Goal: Task Accomplishment & Management: Use online tool/utility

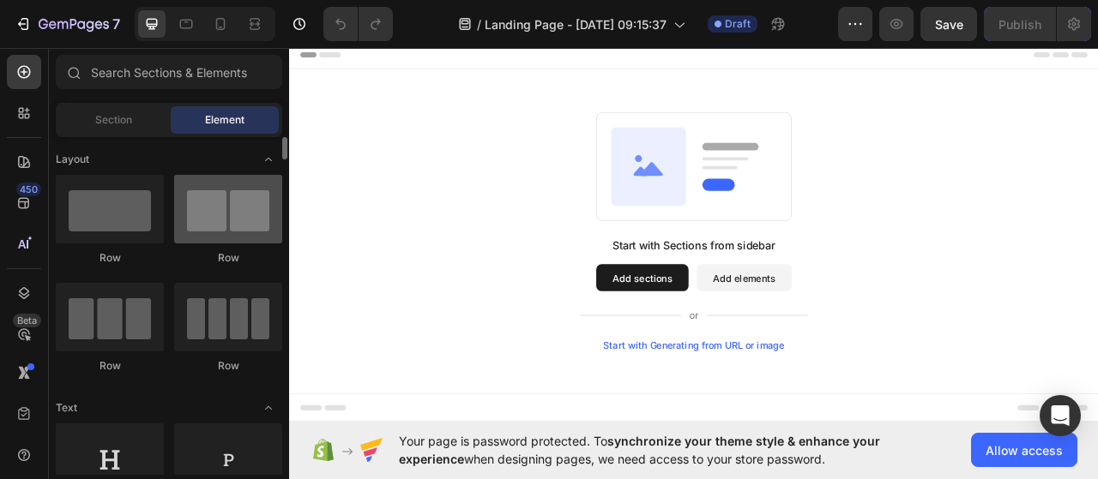
click at [216, 203] on div at bounding box center [228, 209] width 108 height 69
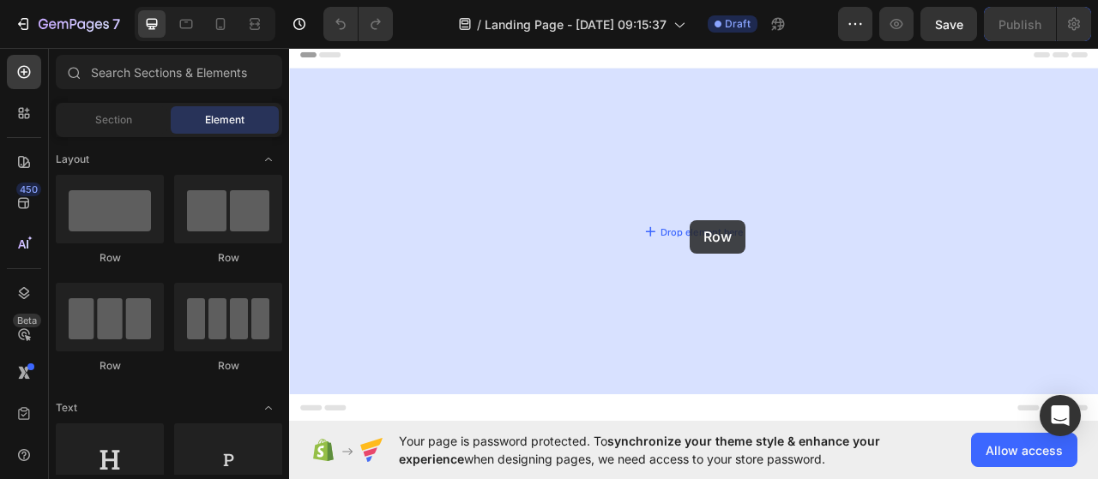
drag, startPoint x: 505, startPoint y: 244, endPoint x: 798, endPoint y: 268, distance: 294.3
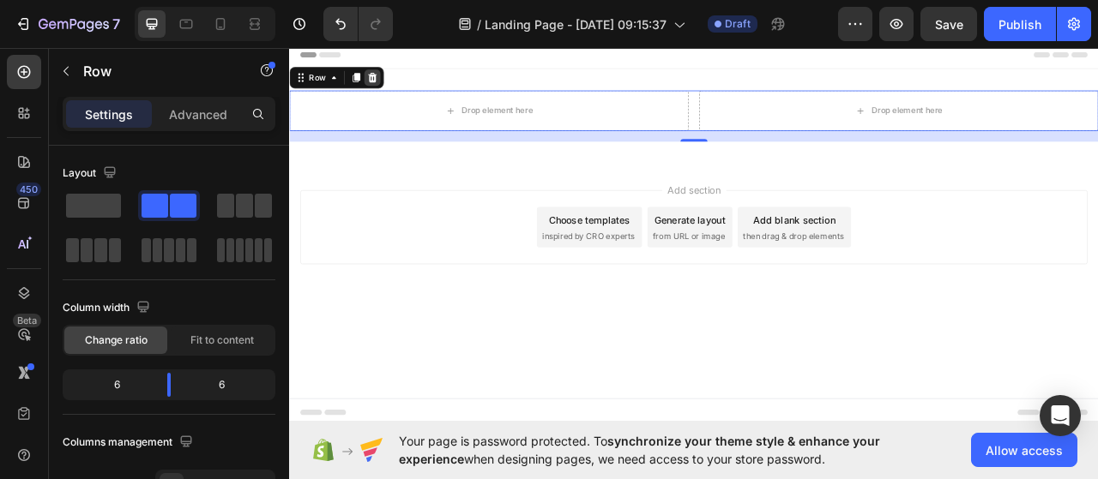
click at [397, 91] on icon at bounding box center [394, 87] width 11 height 12
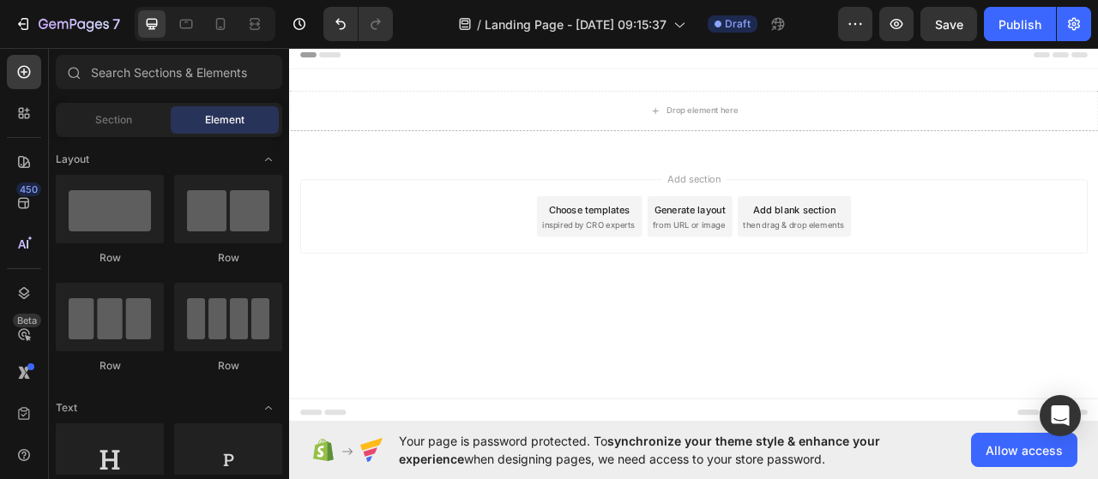
click at [654, 268] on span "inspired by CRO experts" at bounding box center [669, 275] width 117 height 15
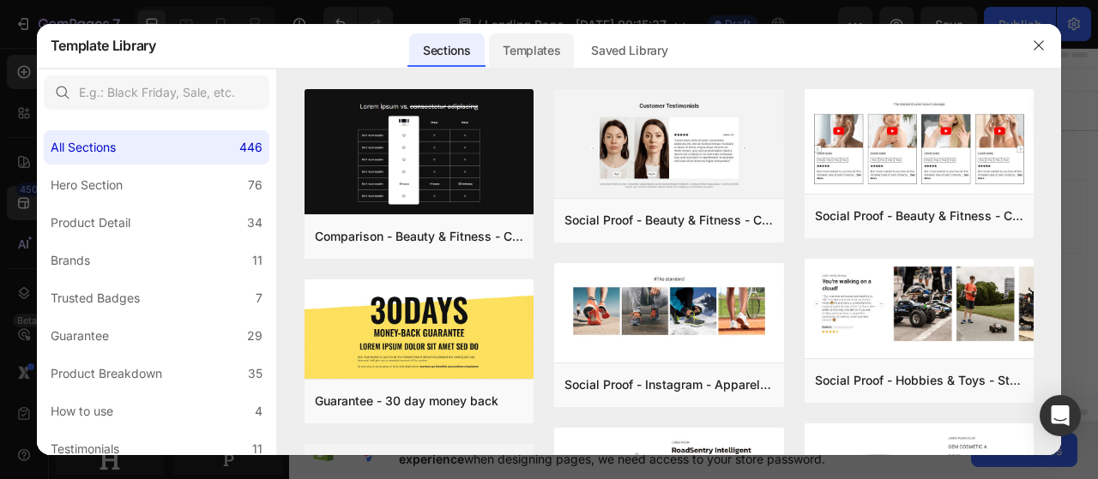
click at [550, 62] on div "Templates" at bounding box center [531, 50] width 85 height 34
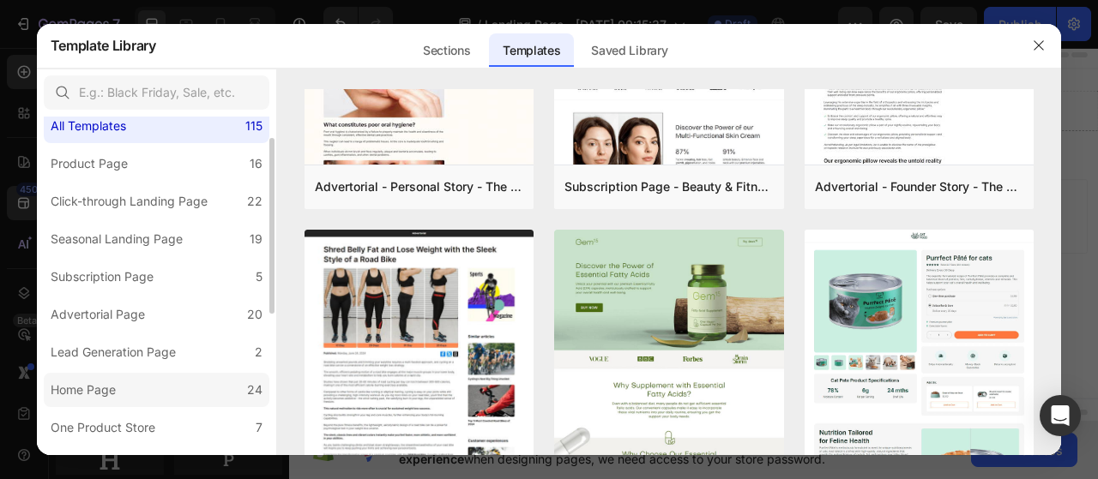
scroll to position [17, 0]
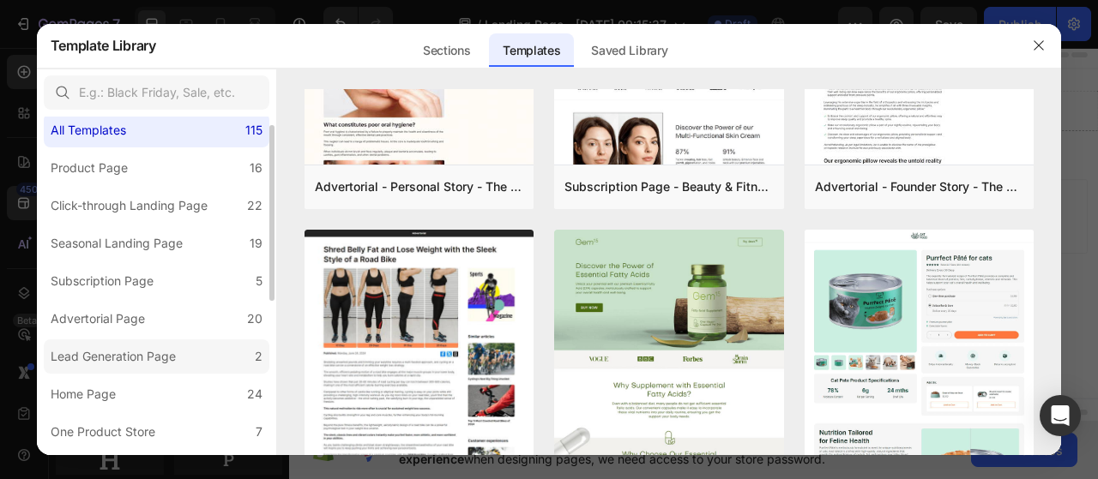
click at [63, 357] on div "Lead Generation Page" at bounding box center [113, 356] width 125 height 21
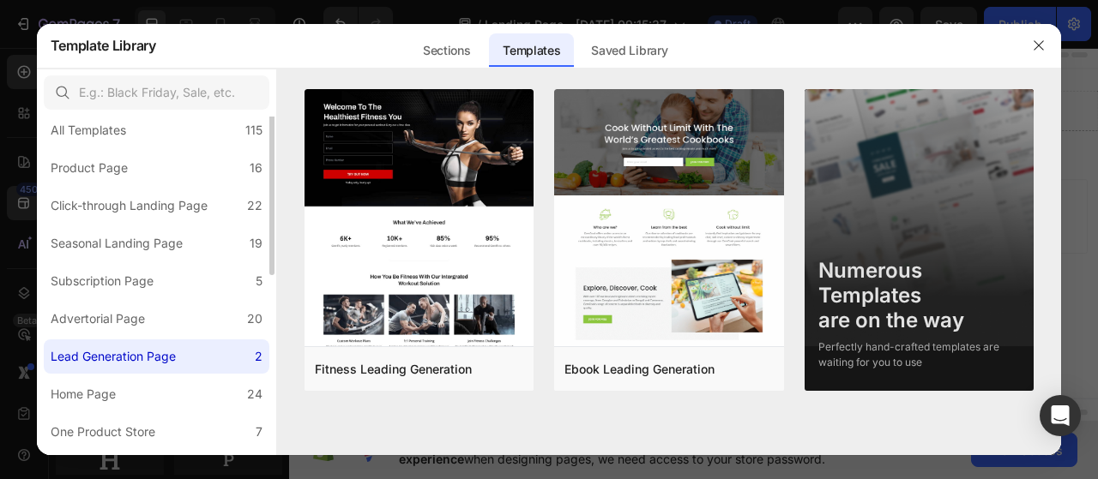
scroll to position [0, 0]
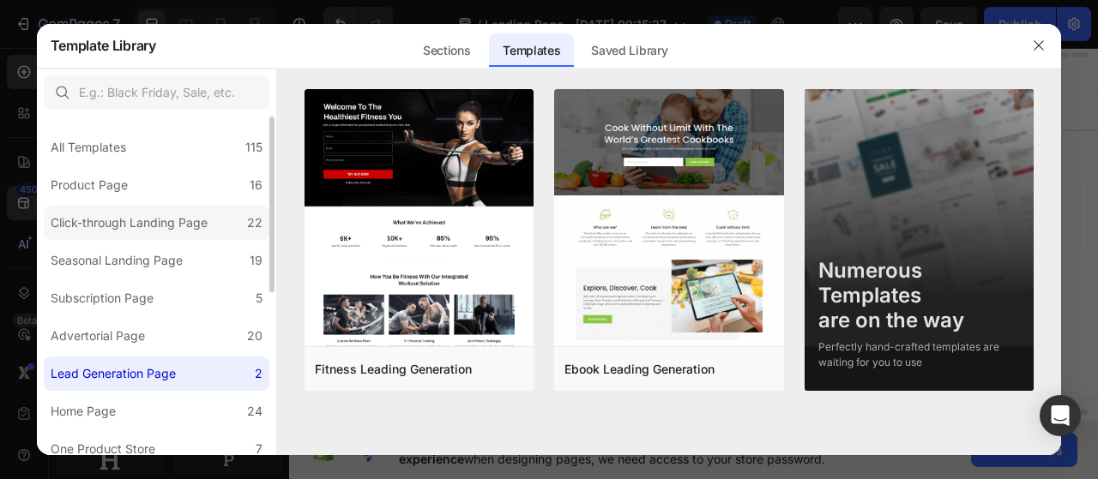
click at [153, 207] on label "Click-through Landing Page 22" at bounding box center [157, 223] width 226 height 34
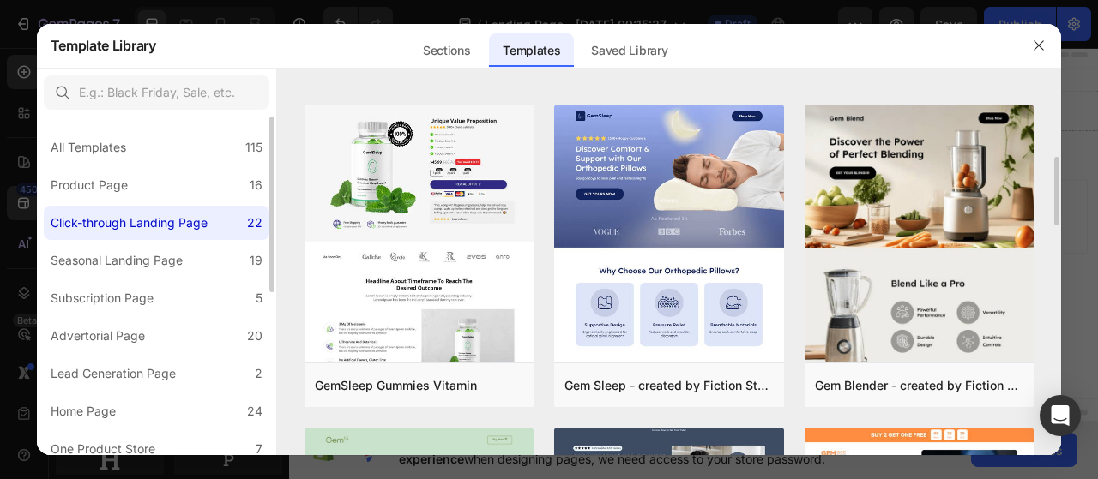
scroll to position [321, 0]
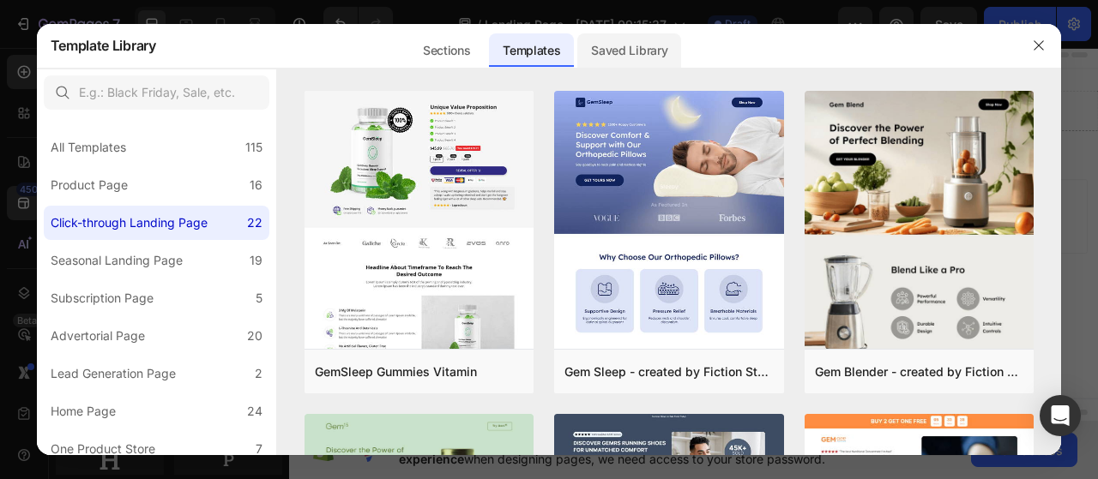
click at [610, 45] on div "Saved Library" at bounding box center [629, 50] width 104 height 34
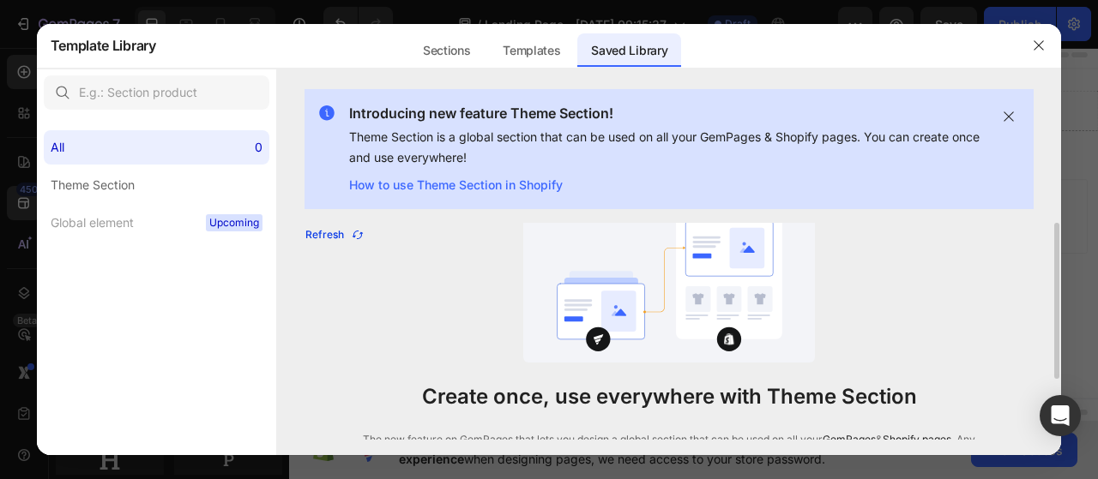
click at [325, 245] on button "Refresh" at bounding box center [334, 235] width 61 height 24
click at [547, 47] on div "Templates" at bounding box center [531, 50] width 85 height 34
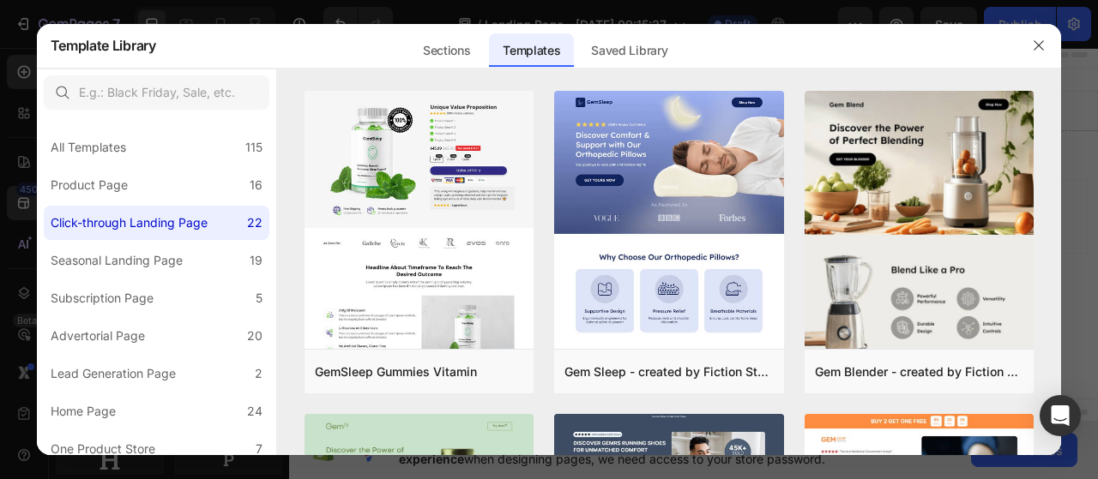
scroll to position [0, 0]
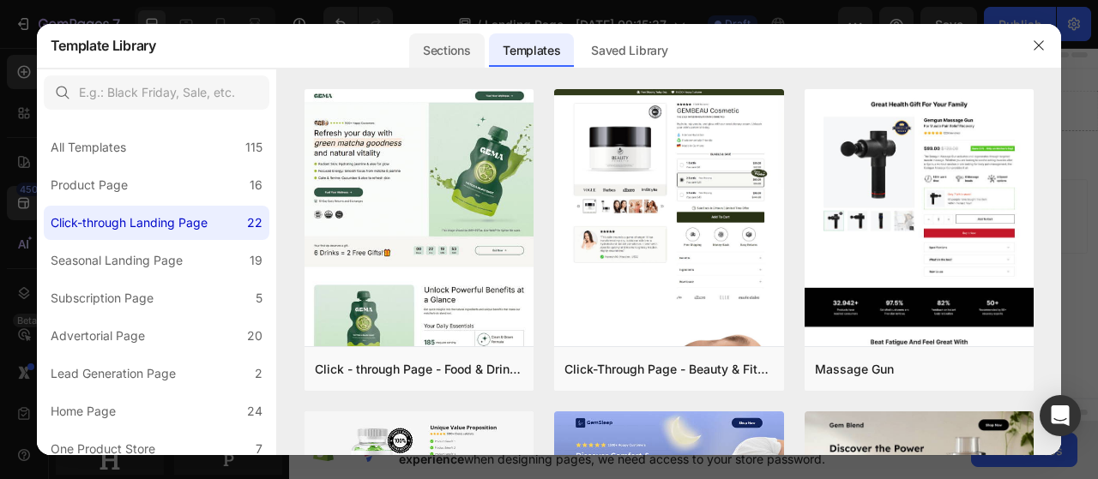
click at [443, 60] on div "Sections" at bounding box center [446, 50] width 75 height 34
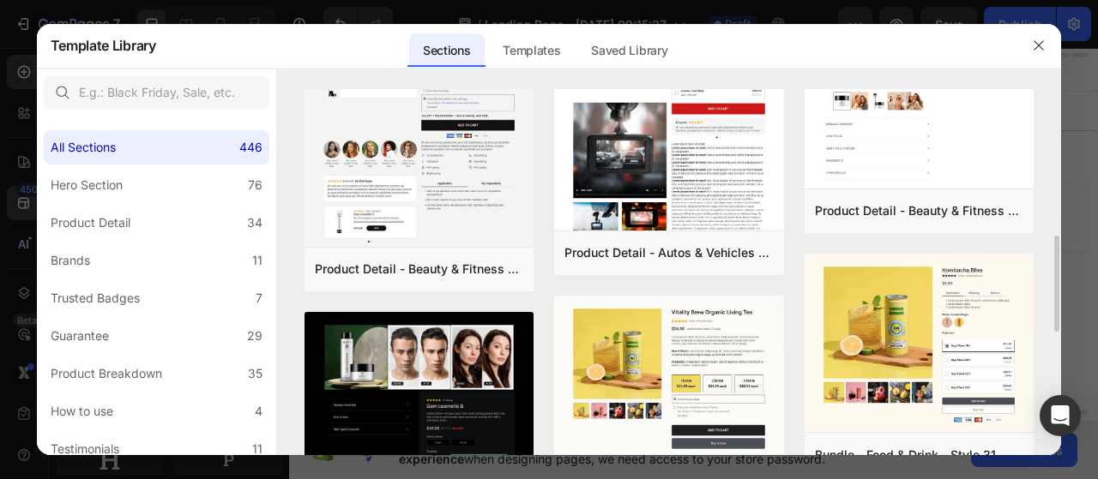
scroll to position [473, 0]
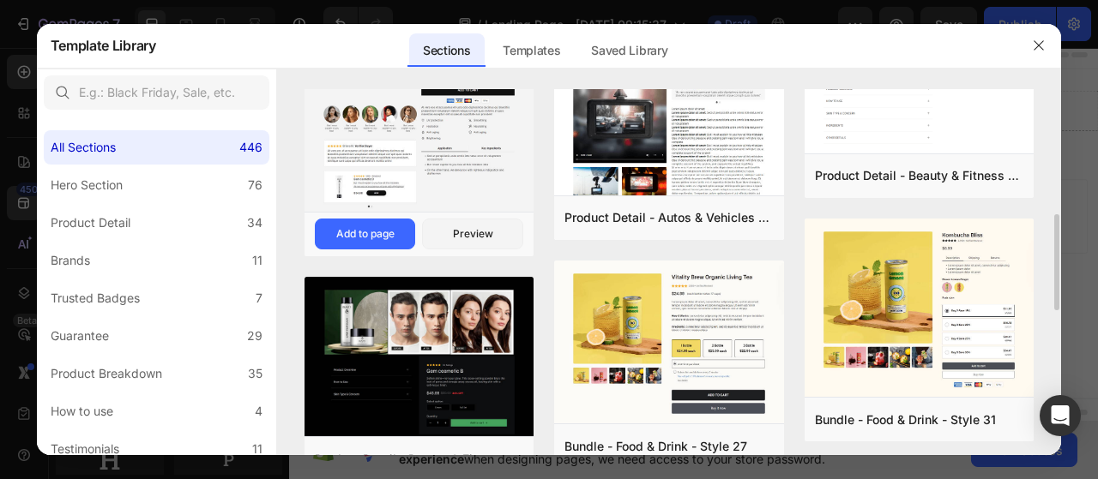
click at [332, 190] on img at bounding box center [419, 94] width 230 height 247
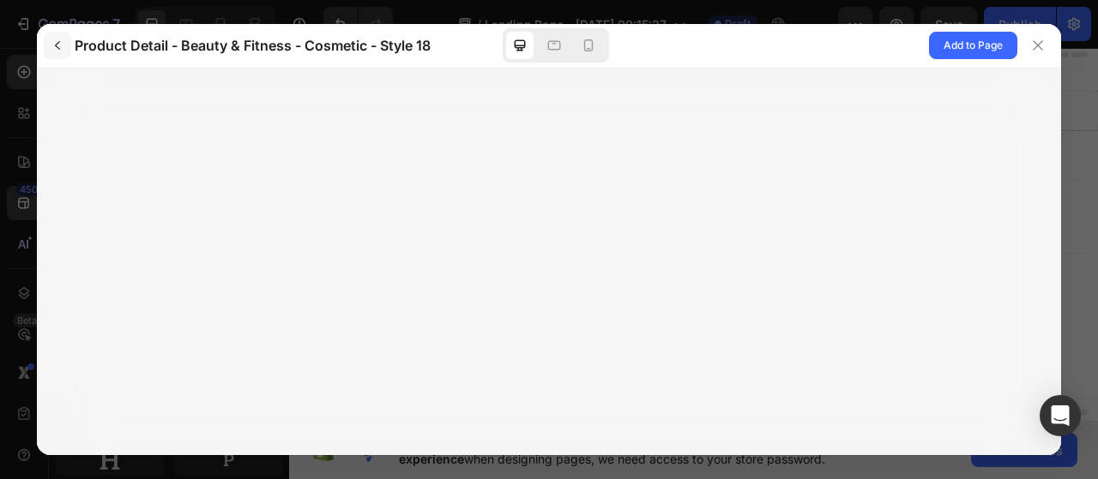
click at [53, 40] on icon "button" at bounding box center [58, 46] width 14 height 14
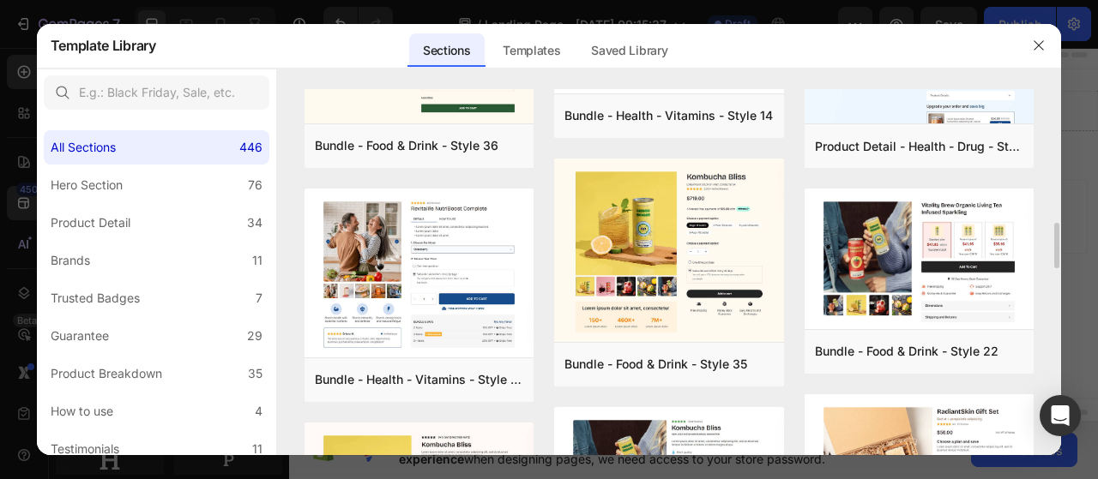
scroll to position [1056, 0]
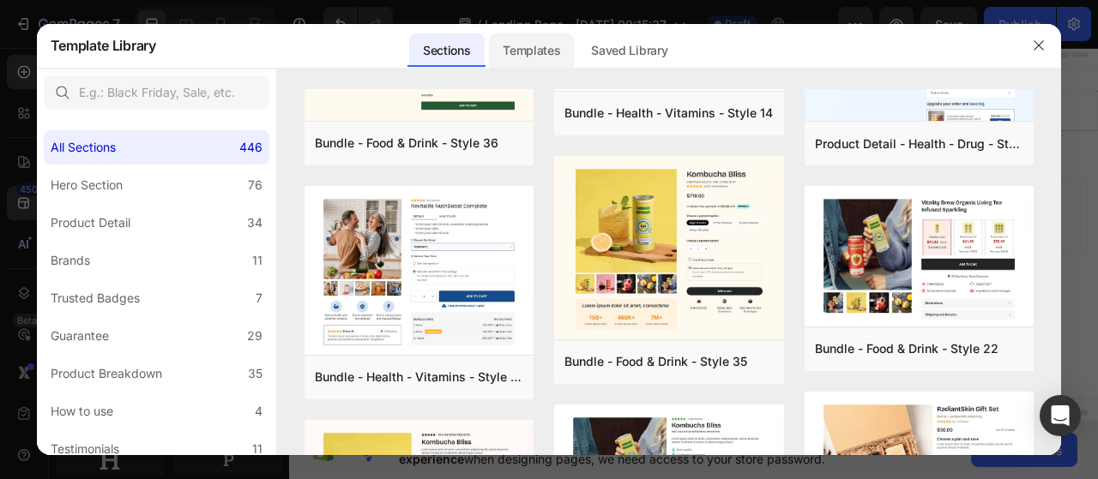
click at [507, 64] on div "Templates" at bounding box center [531, 50] width 85 height 34
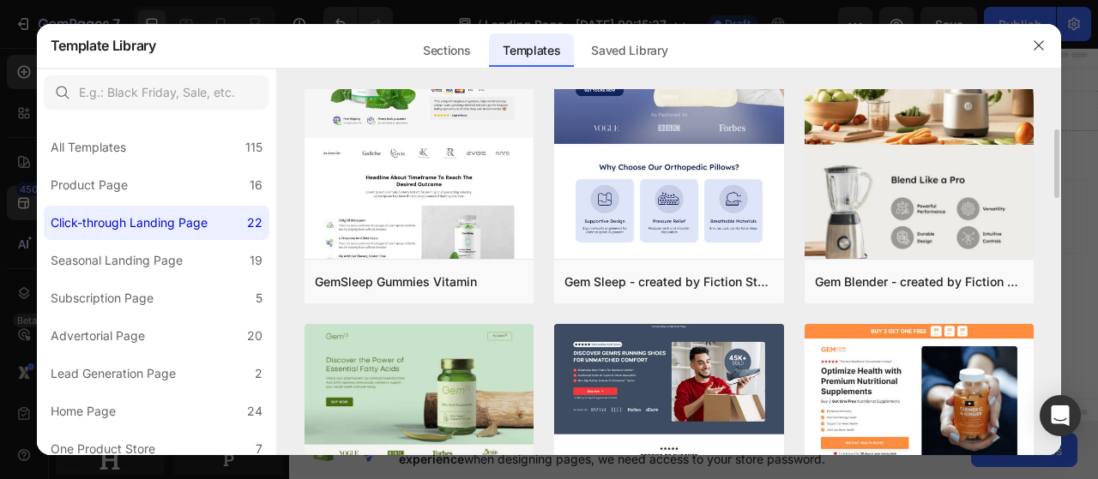
scroll to position [412, 0]
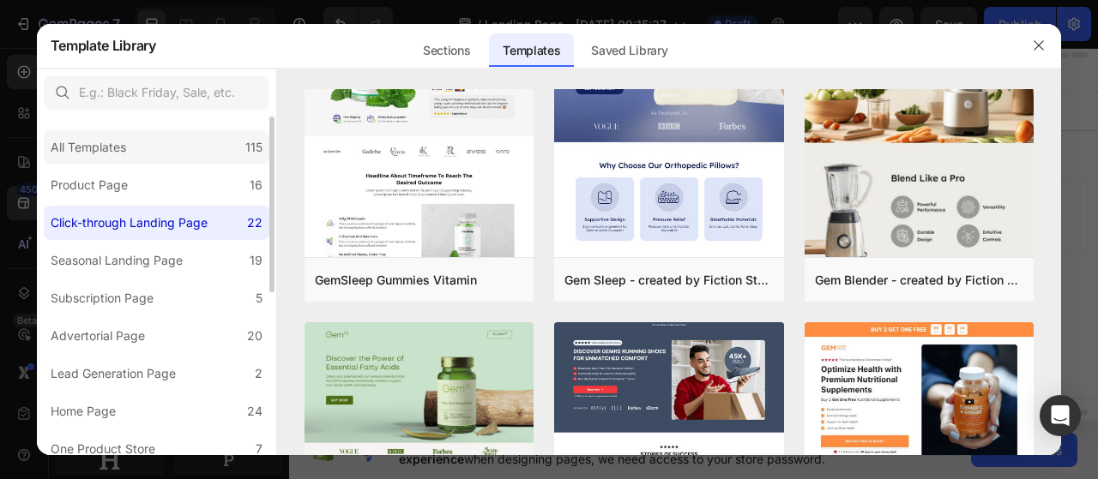
click at [211, 156] on div "All Templates 115" at bounding box center [157, 147] width 226 height 34
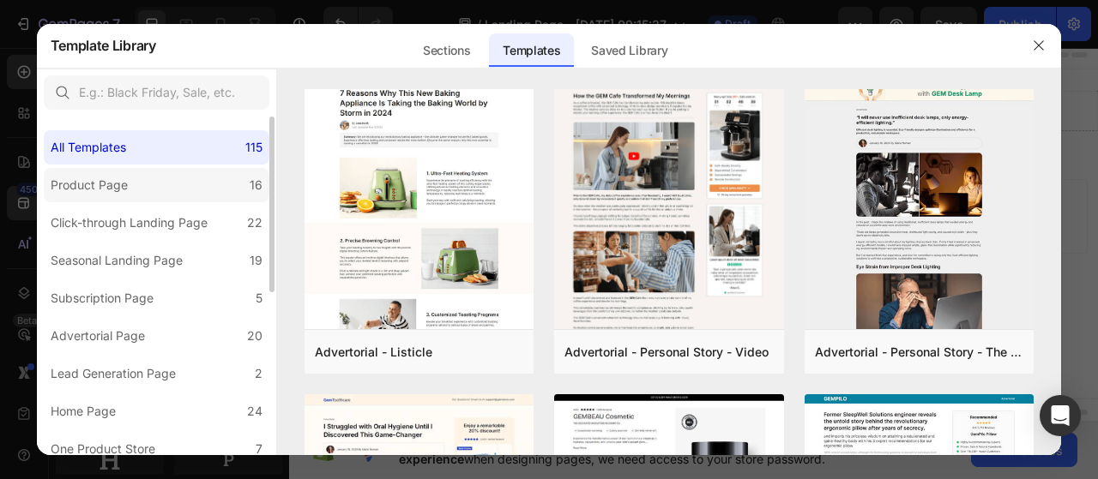
scroll to position [1289, 0]
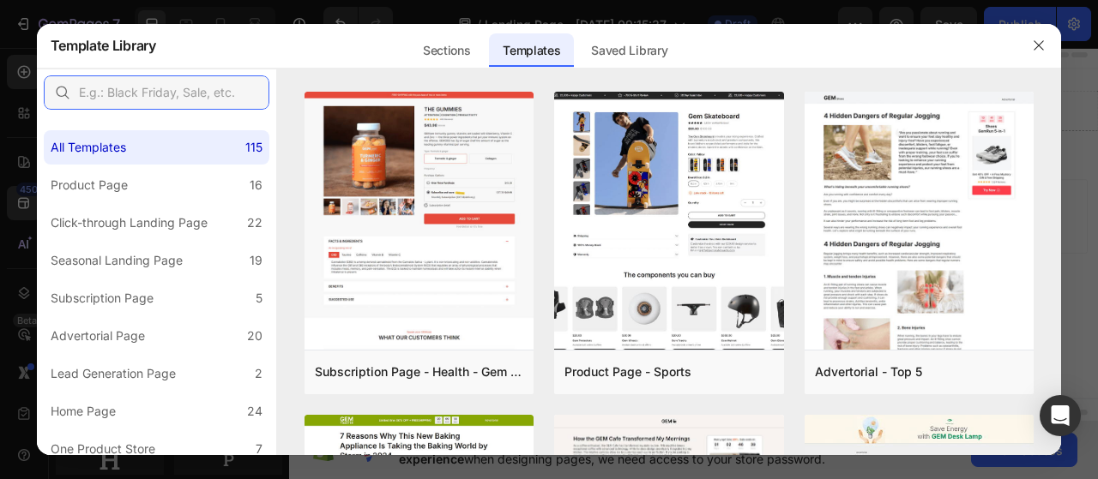
click at [192, 102] on input "text" at bounding box center [157, 92] width 226 height 34
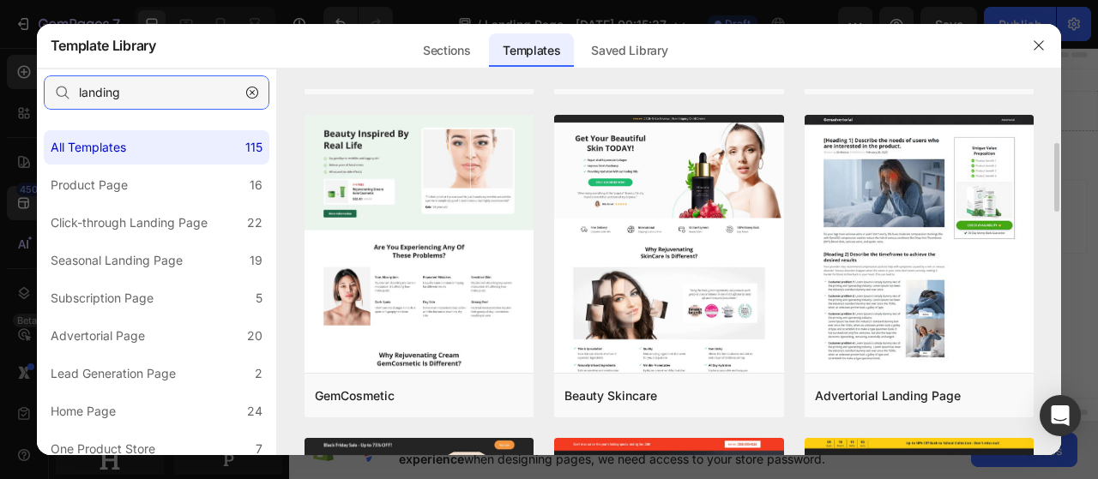
scroll to position [301, 0]
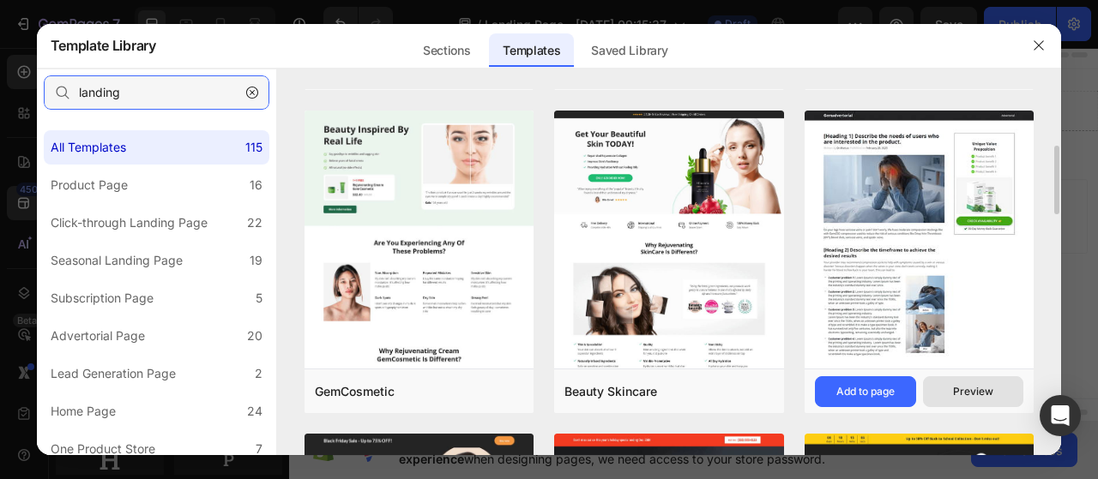
type input "landing"
click at [984, 394] on div "Preview" at bounding box center [973, 391] width 40 height 15
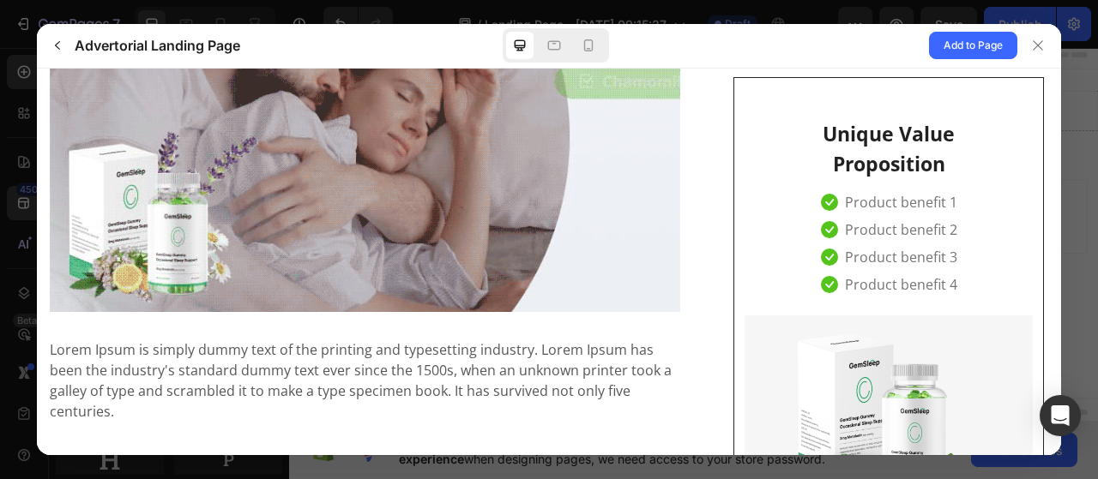
scroll to position [1935, 0]
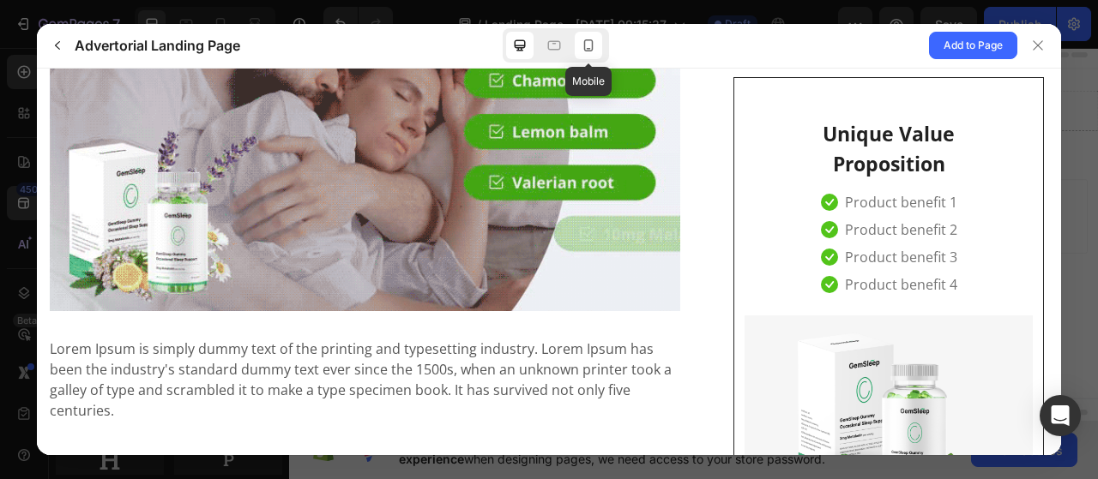
click at [594, 44] on icon at bounding box center [588, 45] width 17 height 17
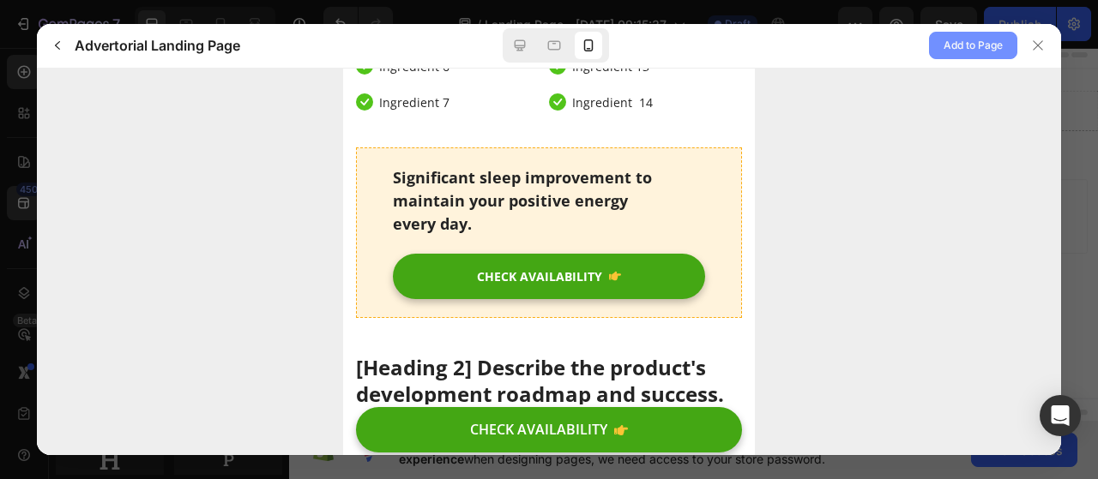
scroll to position [5034, 0]
click at [963, 45] on span "Add to Page" at bounding box center [972, 45] width 59 height 21
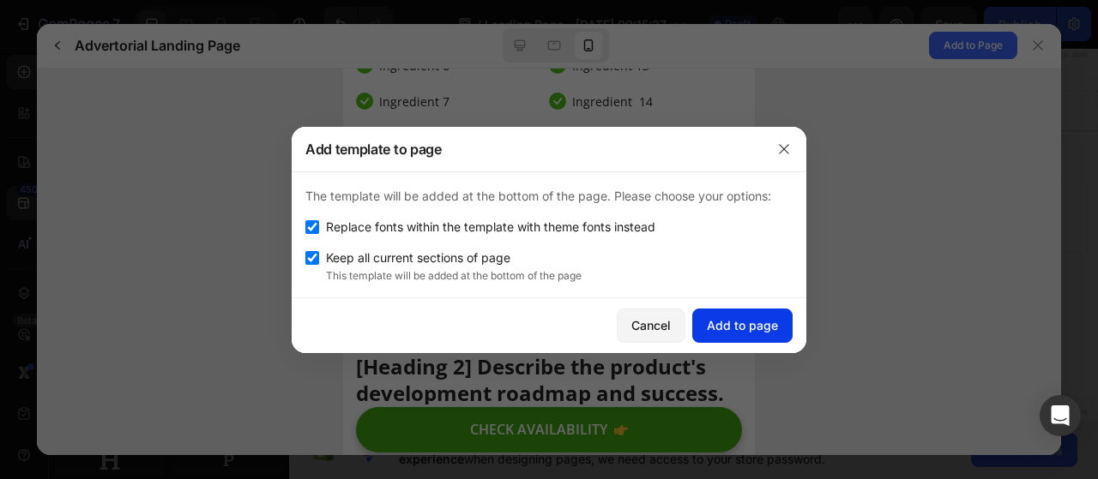
click at [755, 314] on button "Add to page" at bounding box center [742, 326] width 100 height 34
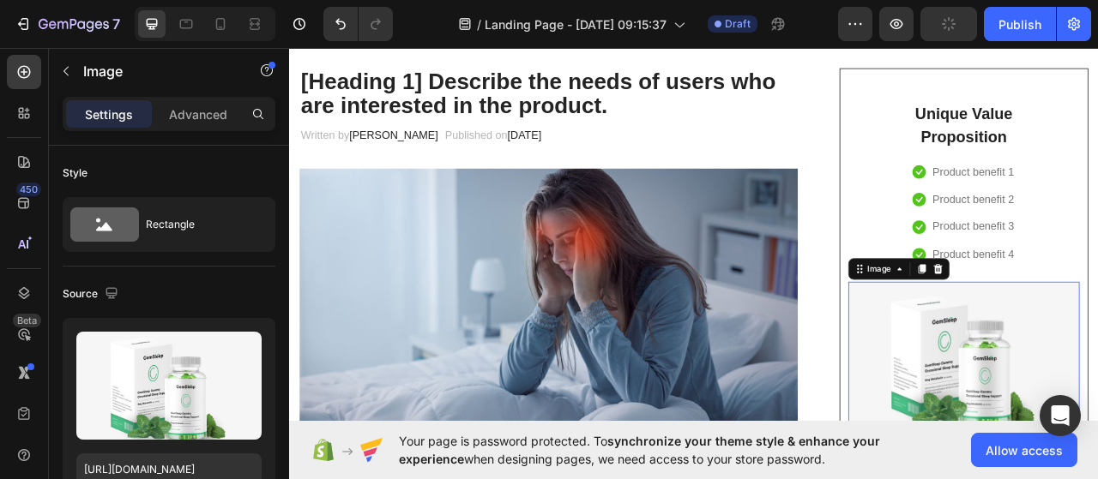
scroll to position [174, 0]
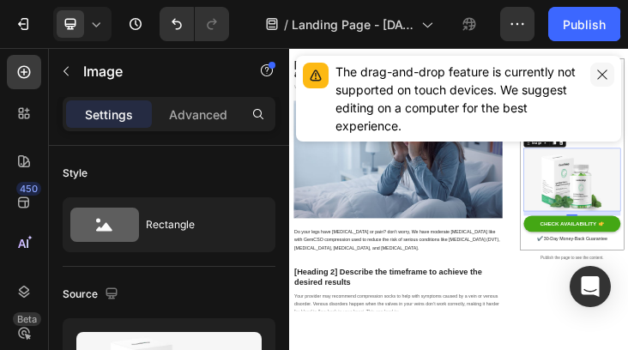
click at [602, 75] on icon "button" at bounding box center [601, 73] width 9 height 9
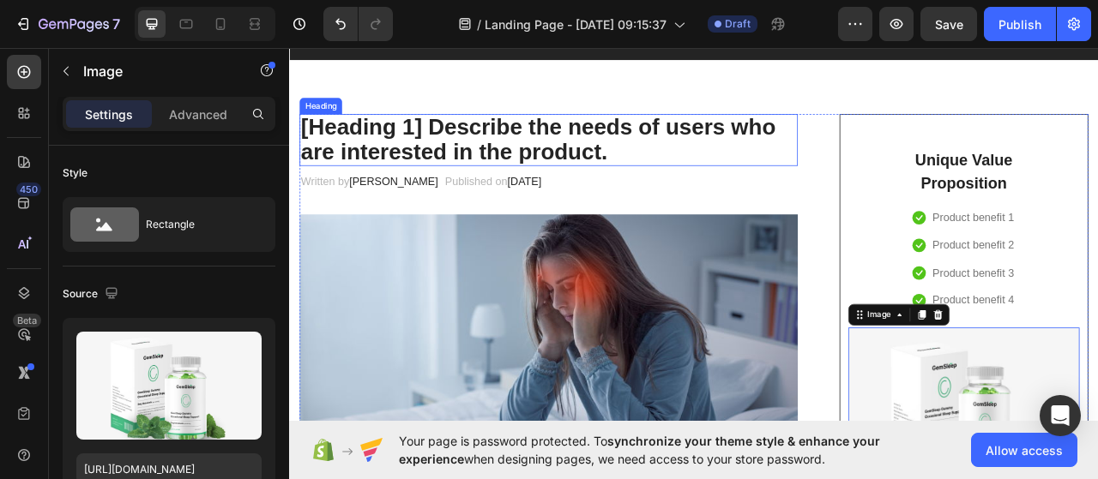
click at [632, 171] on p "[Heading 1] Describe the needs of users who are interested in the product." at bounding box center [619, 166] width 630 height 63
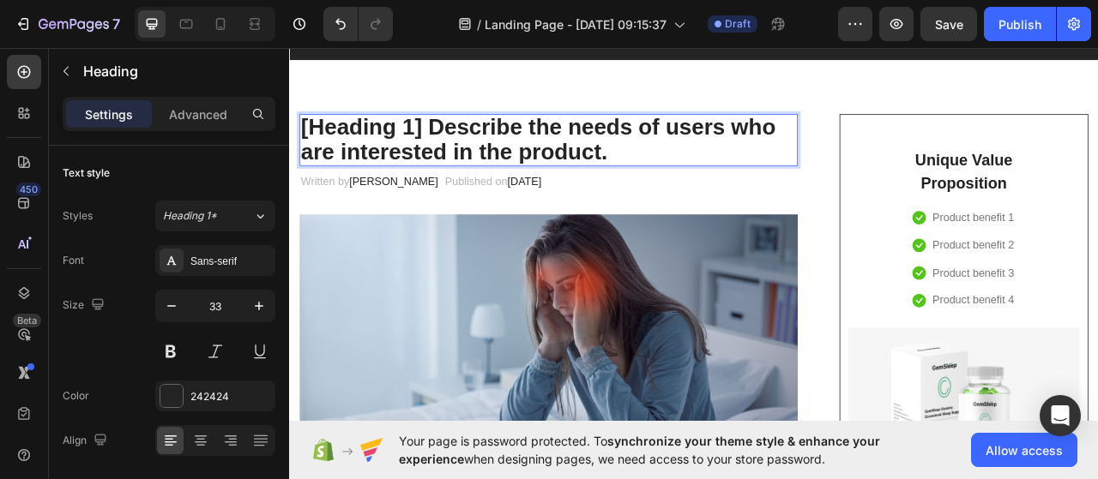
click at [706, 179] on p "[Heading 1] Describe the needs of users who are interested in the product." at bounding box center [619, 166] width 630 height 63
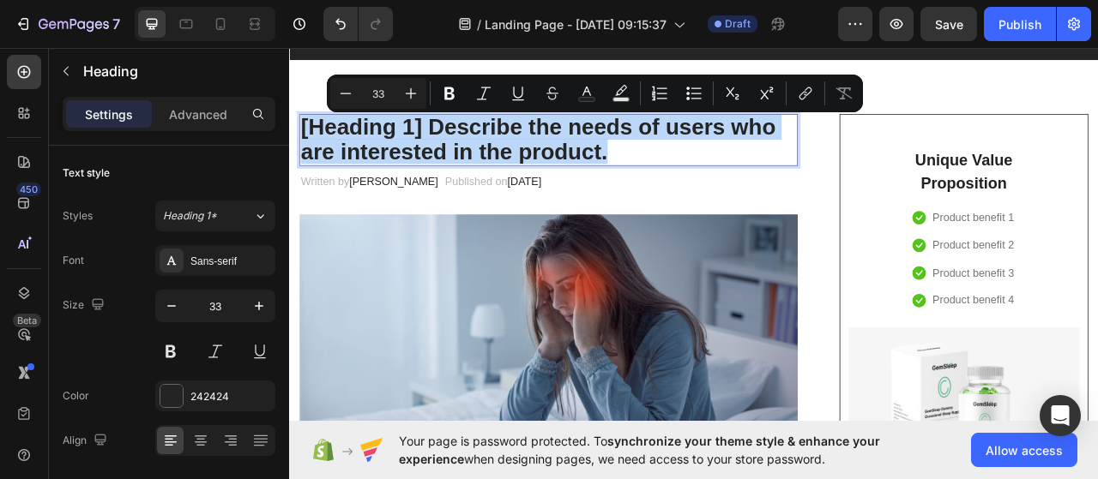
drag, startPoint x: 706, startPoint y: 179, endPoint x: 307, endPoint y: 142, distance: 400.5
click at [307, 142] on p "[Heading 1] Describe the needs of users who are interested in the product." at bounding box center [619, 166] width 630 height 63
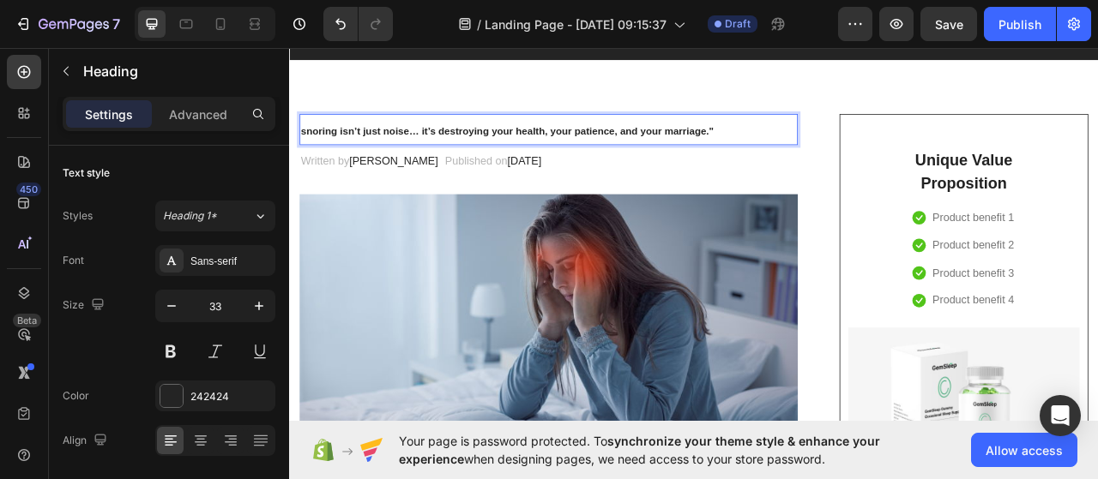
click at [451, 160] on strong "snoring isn’t just noise… it’s destroying your health, your patience, and your …" at bounding box center [566, 156] width 525 height 14
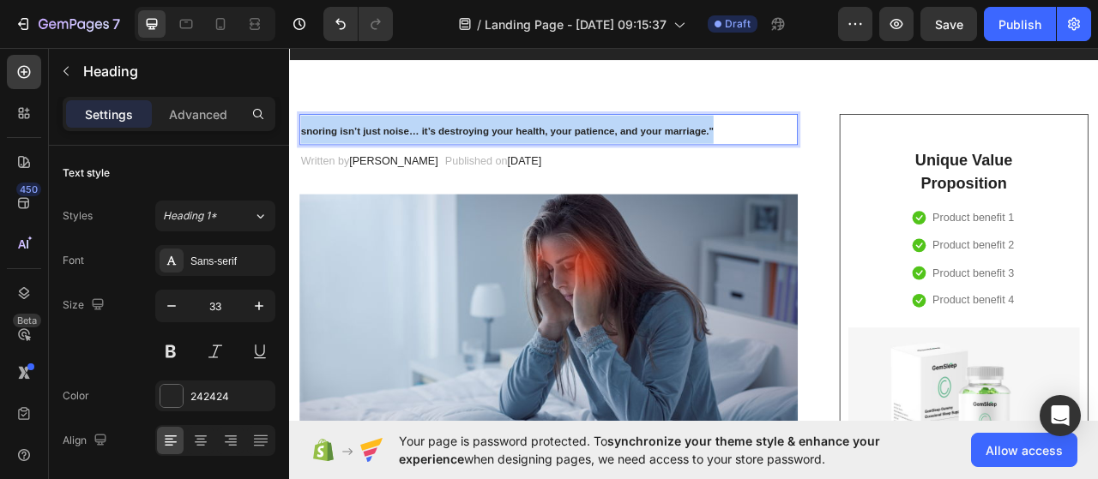
click at [451, 160] on strong "snoring isn’t just noise… it’s destroying your health, your patience, and your …" at bounding box center [566, 156] width 525 height 14
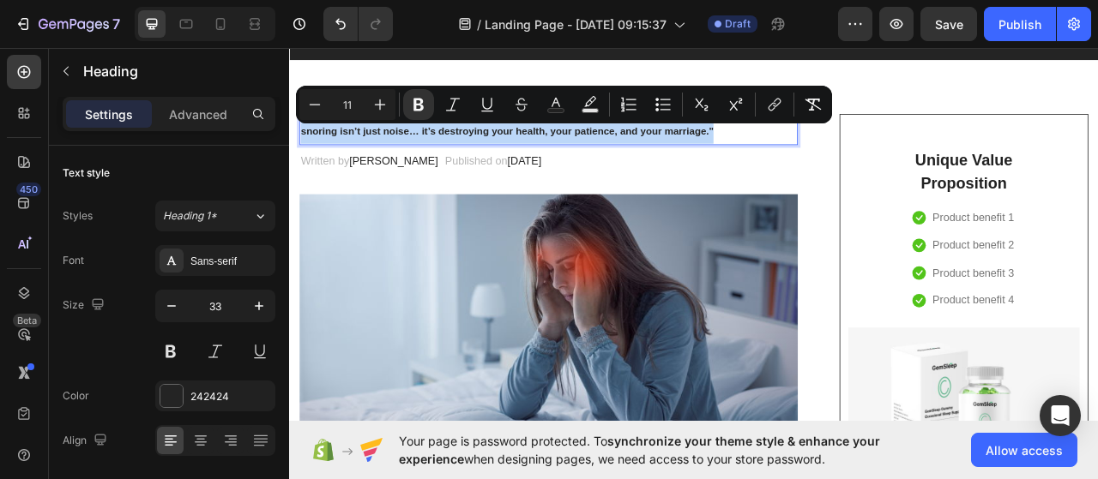
click at [451, 160] on strong "snoring isn’t just noise… it’s destroying your health, your patience, and your …" at bounding box center [566, 156] width 525 height 14
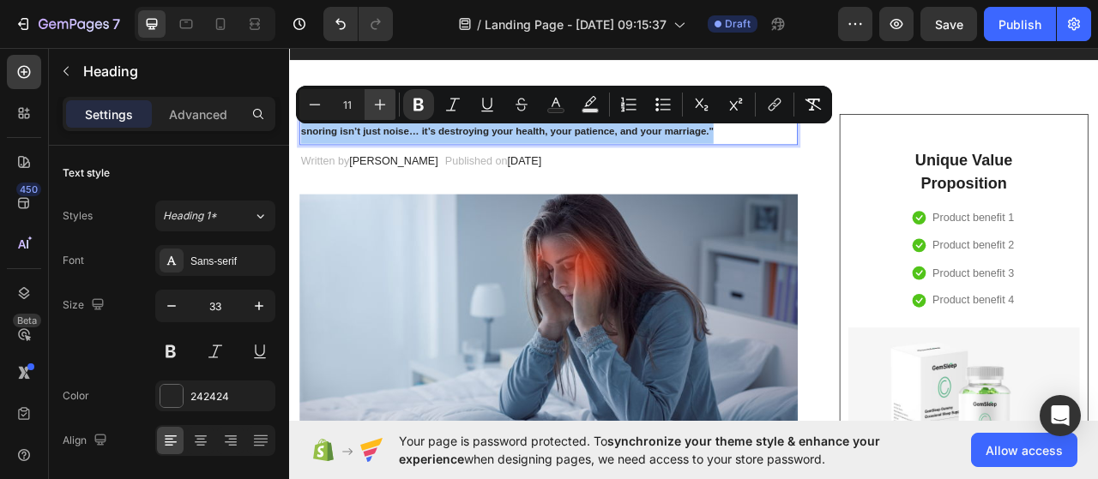
click at [382, 104] on icon "Editor contextual toolbar" at bounding box center [380, 104] width 11 height 11
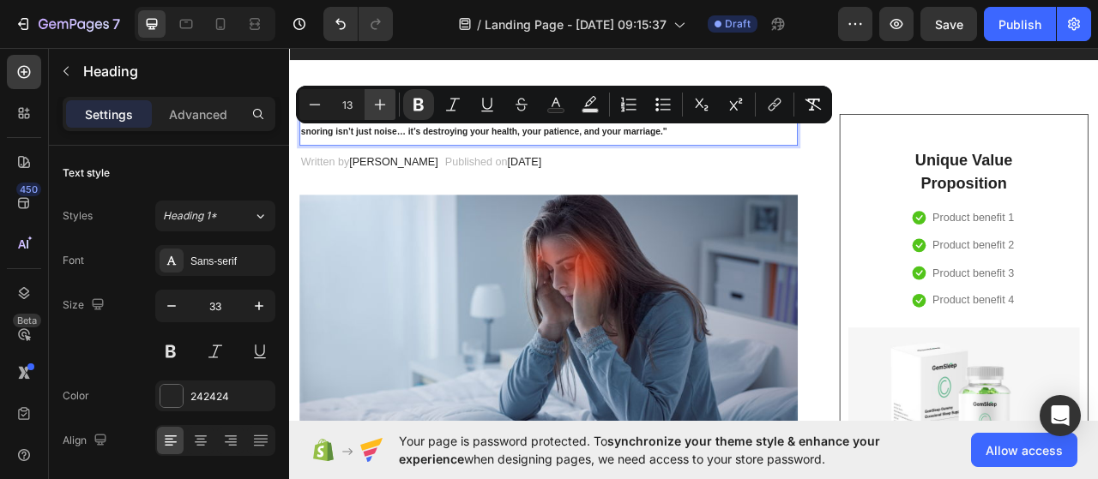
click at [382, 104] on icon "Editor contextual toolbar" at bounding box center [380, 104] width 11 height 11
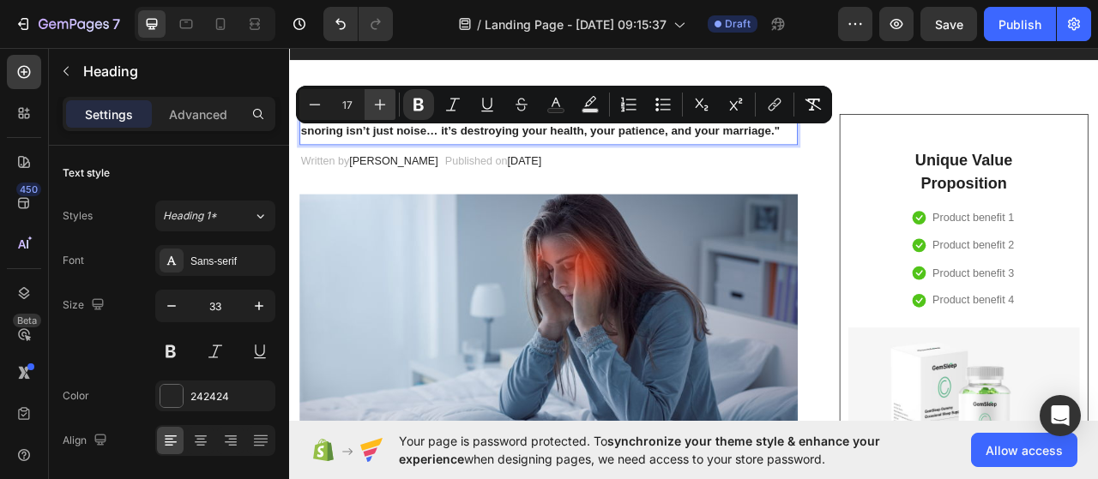
click at [382, 104] on icon "Editor contextual toolbar" at bounding box center [380, 104] width 11 height 11
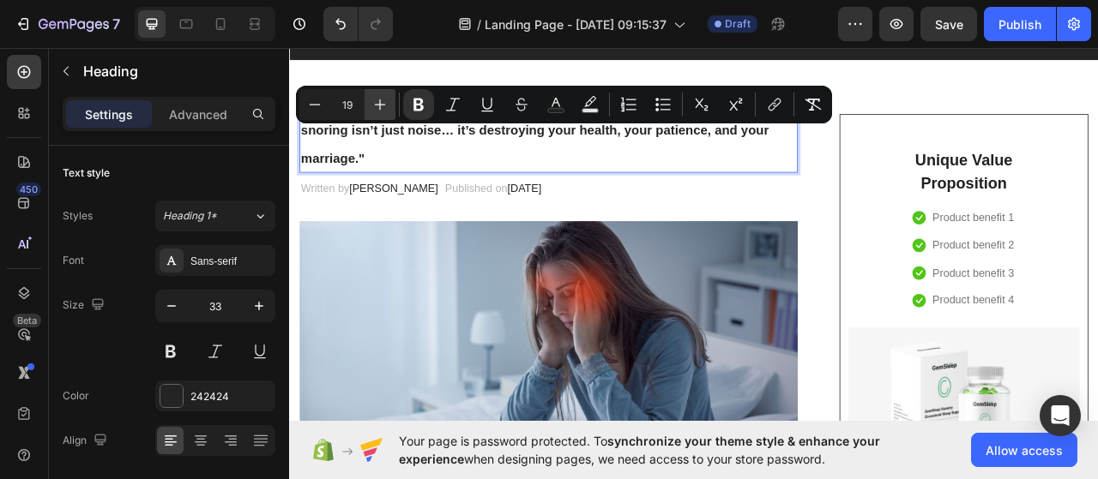
click at [382, 105] on icon "Editor contextual toolbar" at bounding box center [380, 104] width 11 height 11
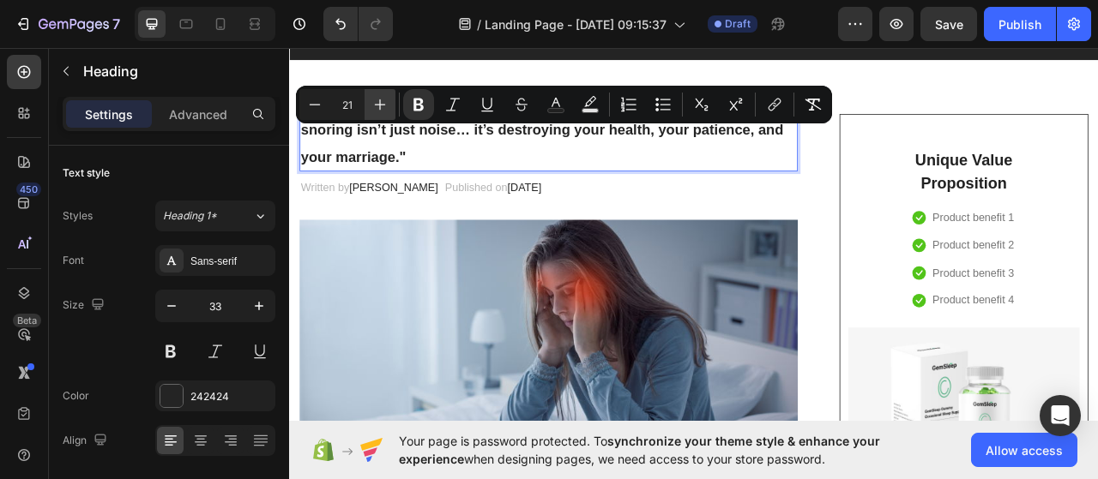
click at [382, 105] on icon "Editor contextual toolbar" at bounding box center [380, 104] width 11 height 11
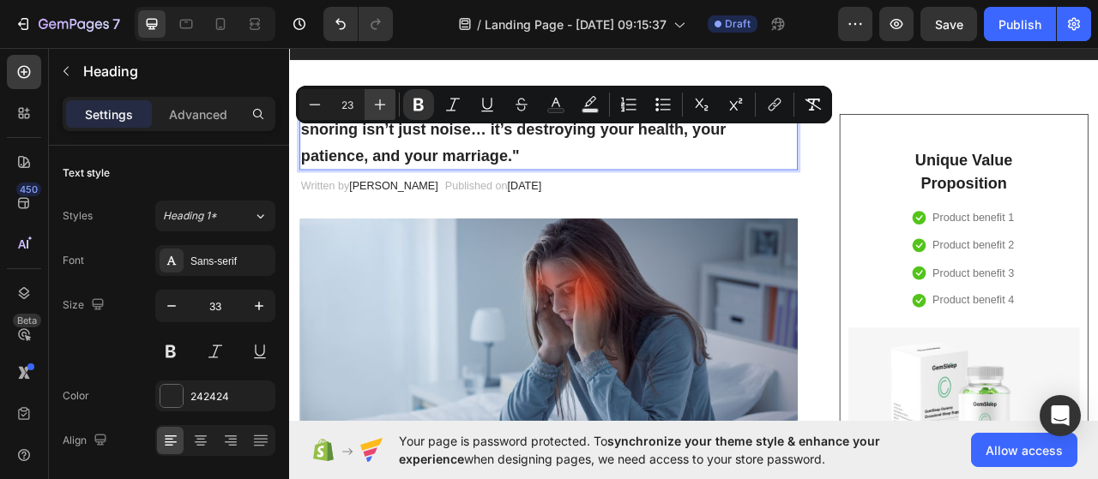
click at [382, 105] on icon "Editor contextual toolbar" at bounding box center [380, 104] width 11 height 11
click at [382, 104] on icon "Editor contextual toolbar" at bounding box center [379, 104] width 17 height 17
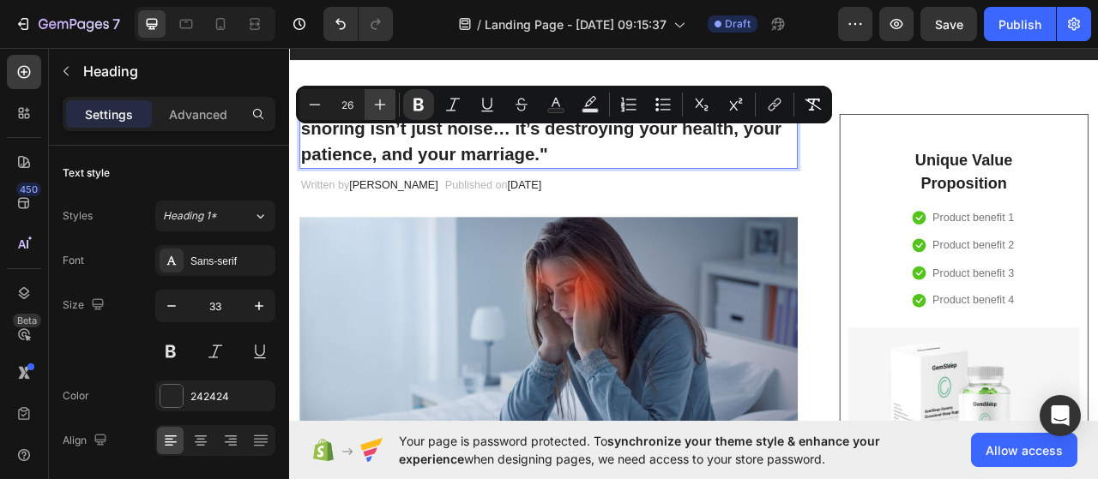
click at [382, 104] on icon "Editor contextual toolbar" at bounding box center [379, 104] width 17 height 17
type input "27"
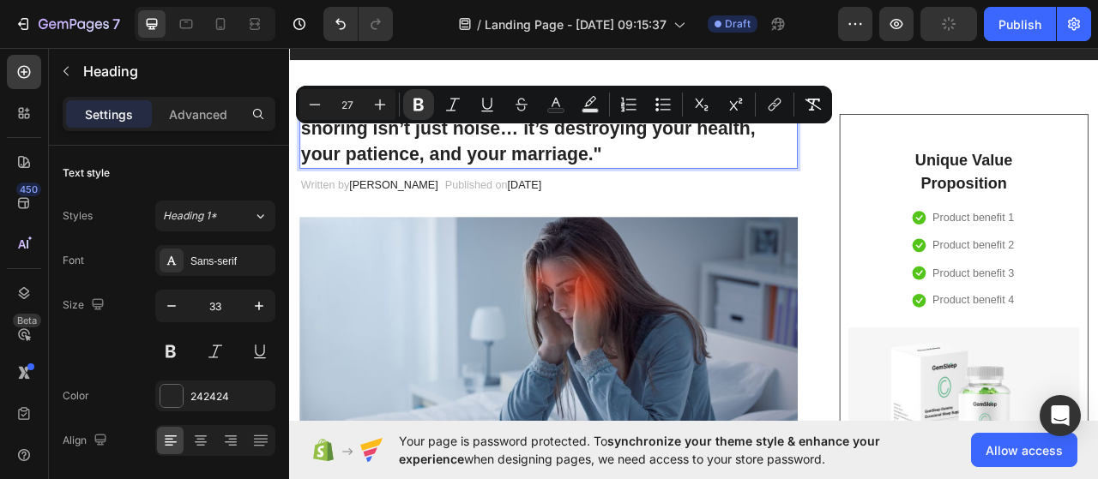
click at [755, 177] on p "snoring isn’t just noise… it’s destroying your health, your patience, and your …" at bounding box center [619, 168] width 630 height 66
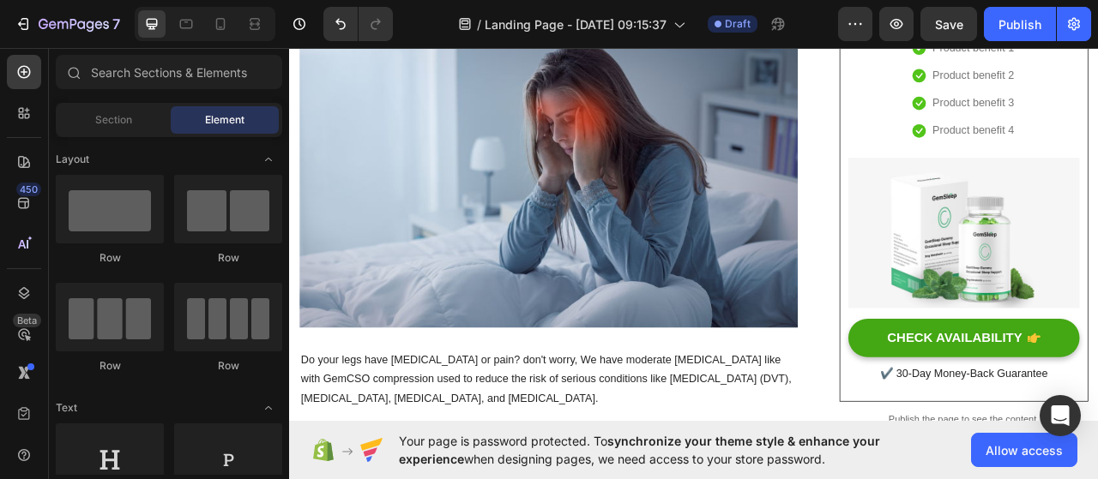
scroll to position [196, 0]
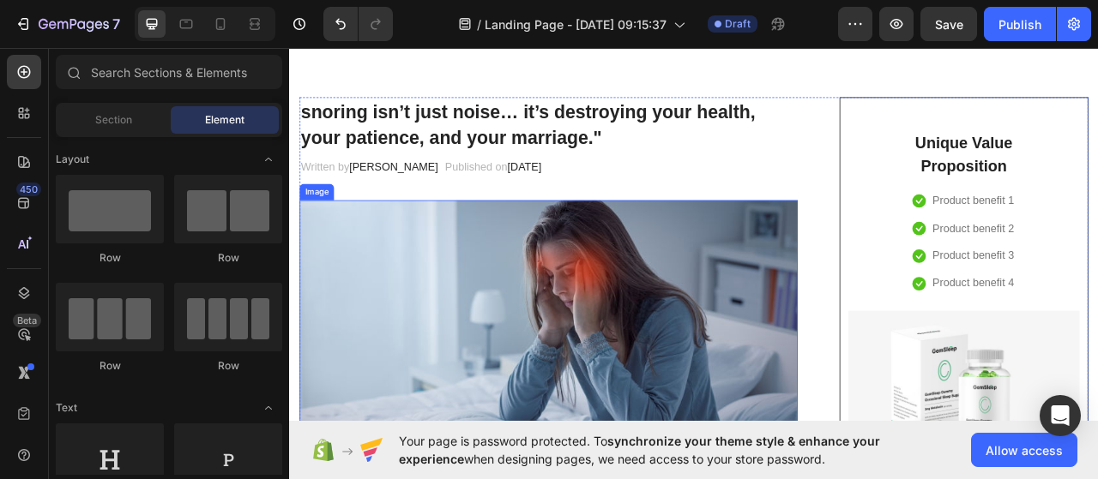
click at [664, 355] on img at bounding box center [619, 422] width 634 height 356
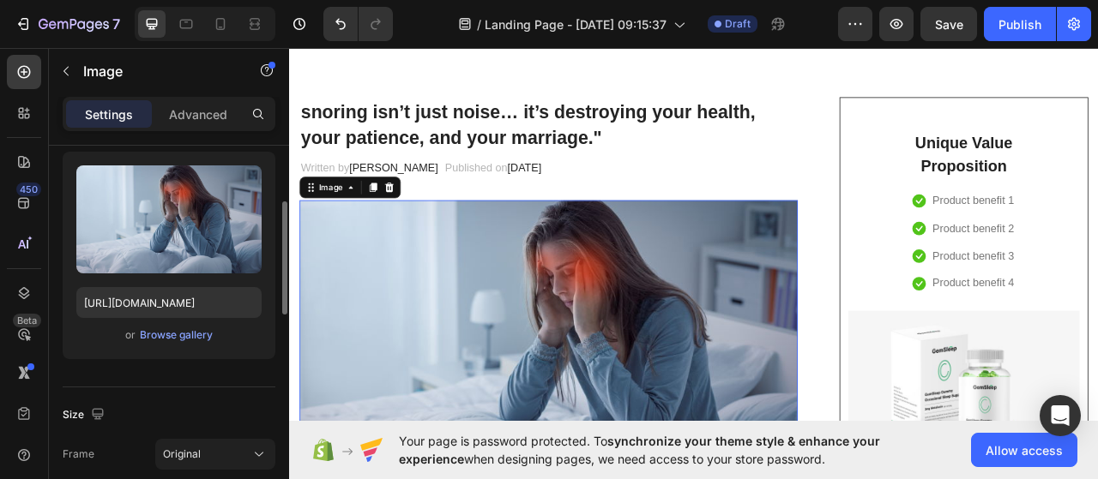
scroll to position [172, 0]
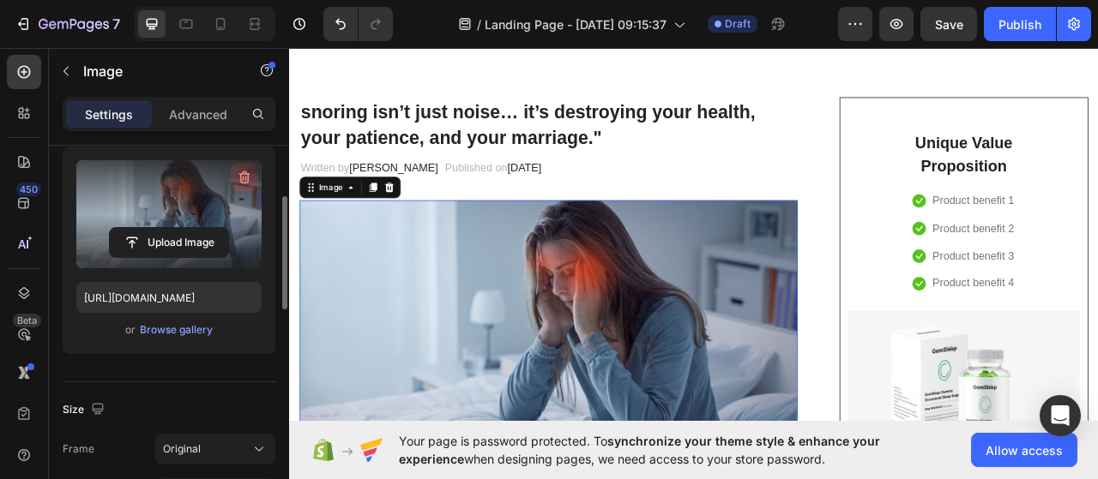
click at [244, 181] on icon "button" at bounding box center [244, 177] width 17 height 17
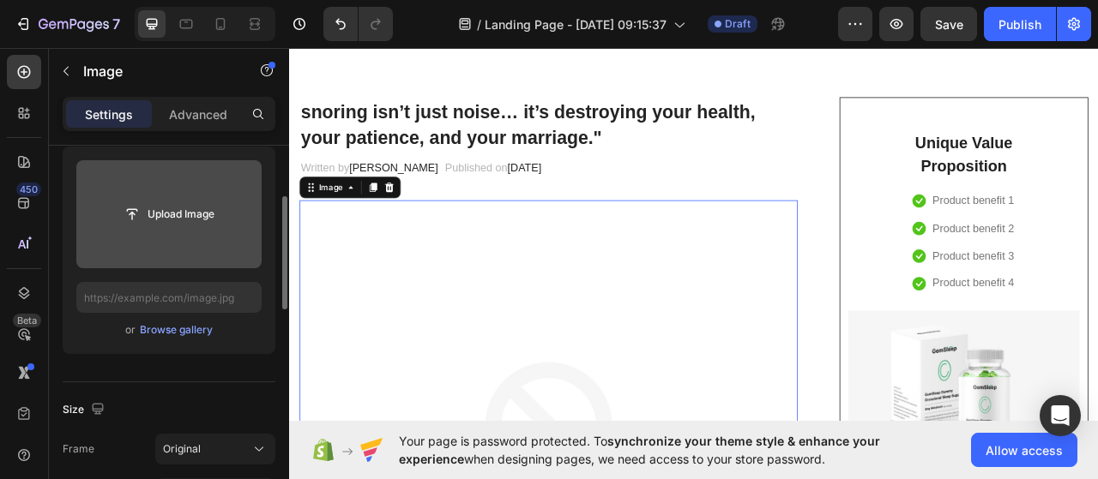
click at [187, 210] on input "file" at bounding box center [169, 214] width 118 height 29
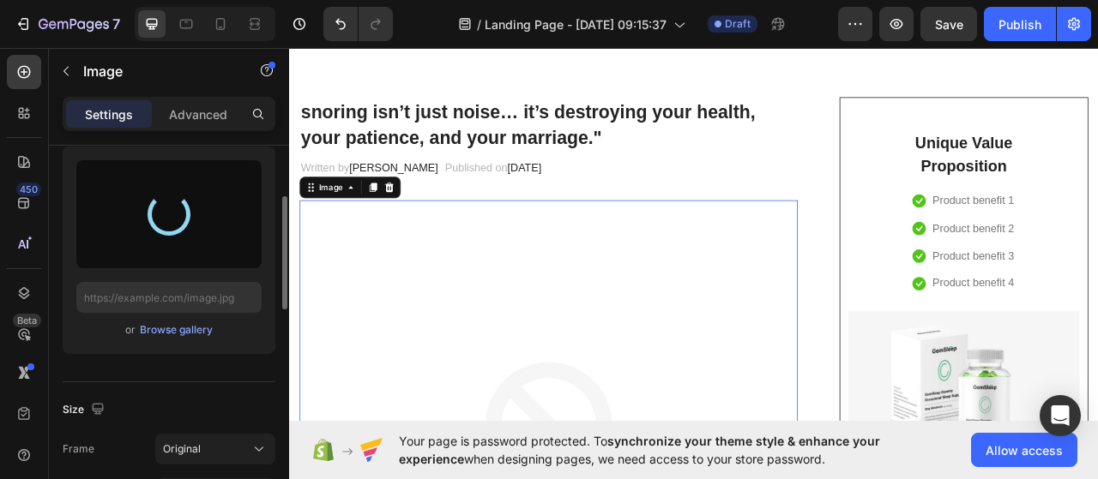
type input "[URL][DOMAIN_NAME]"
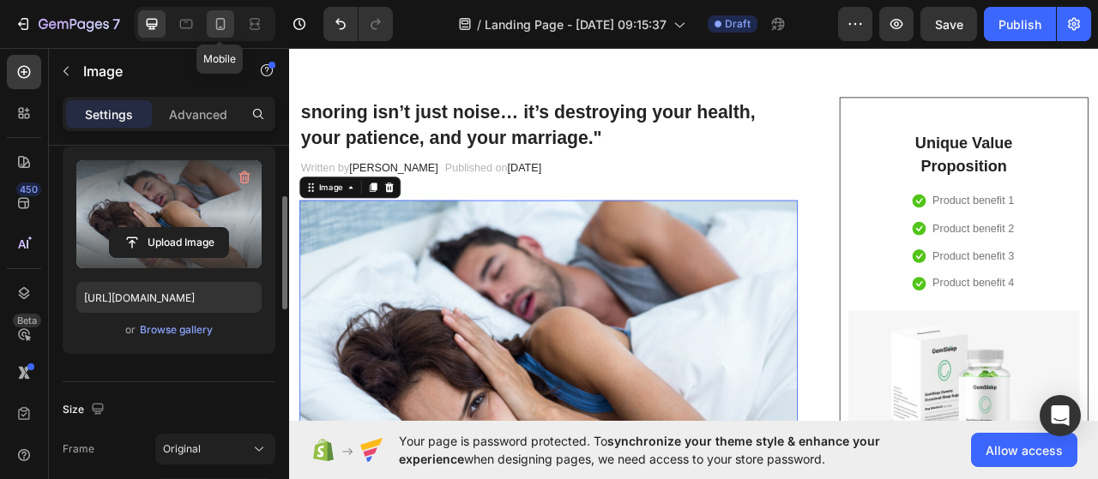
click at [213, 33] on div at bounding box center [220, 23] width 27 height 27
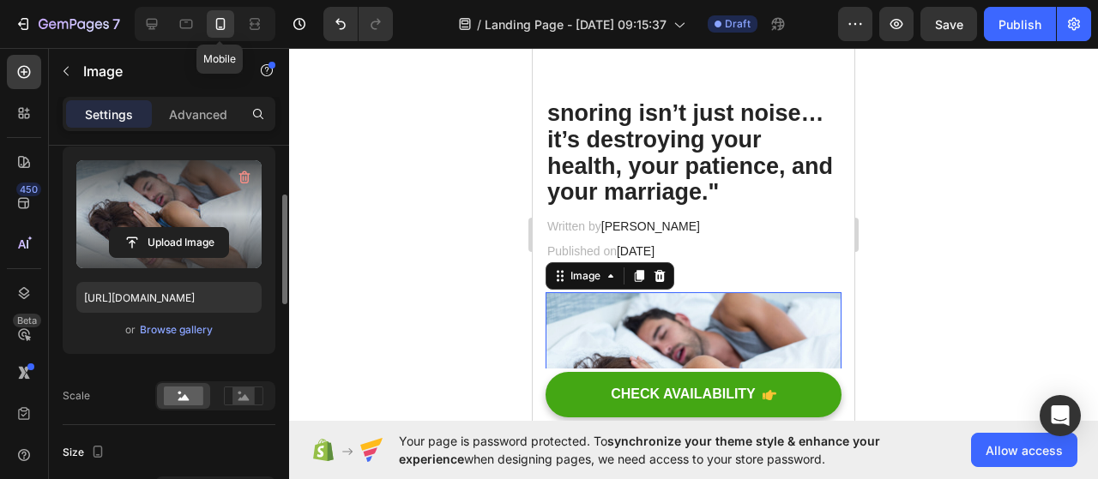
scroll to position [396, 0]
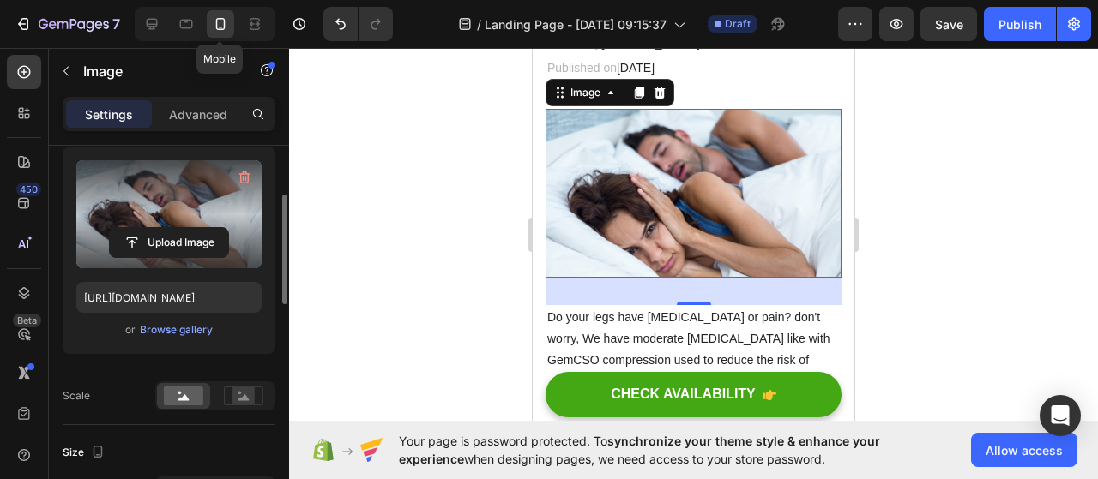
click at [758, 242] on img at bounding box center [693, 193] width 296 height 169
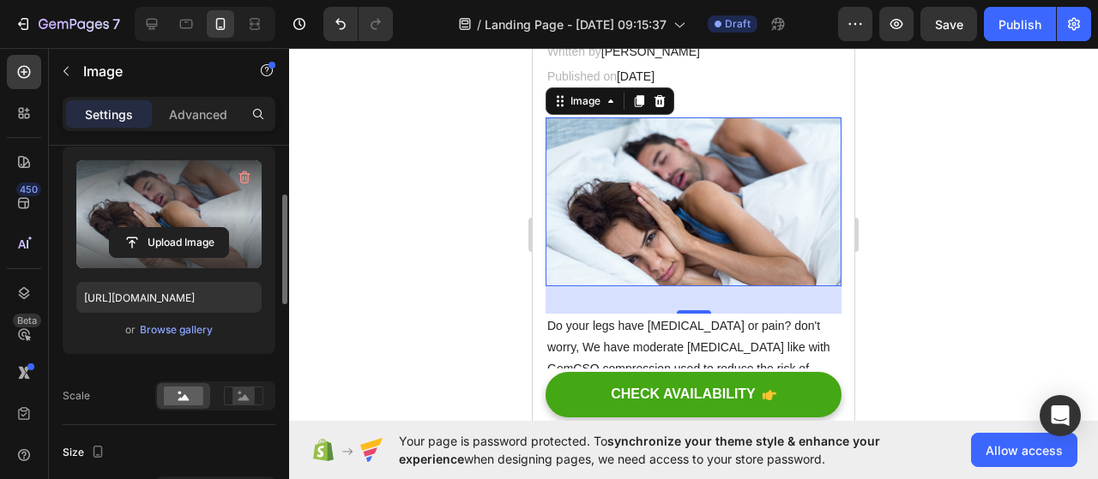
scroll to position [386, 0]
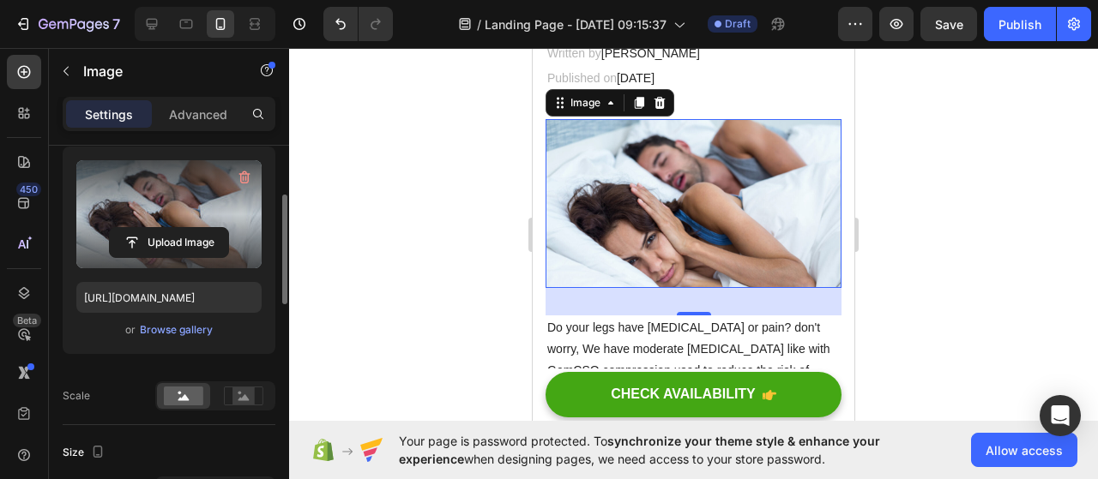
click at [791, 258] on img at bounding box center [693, 203] width 296 height 169
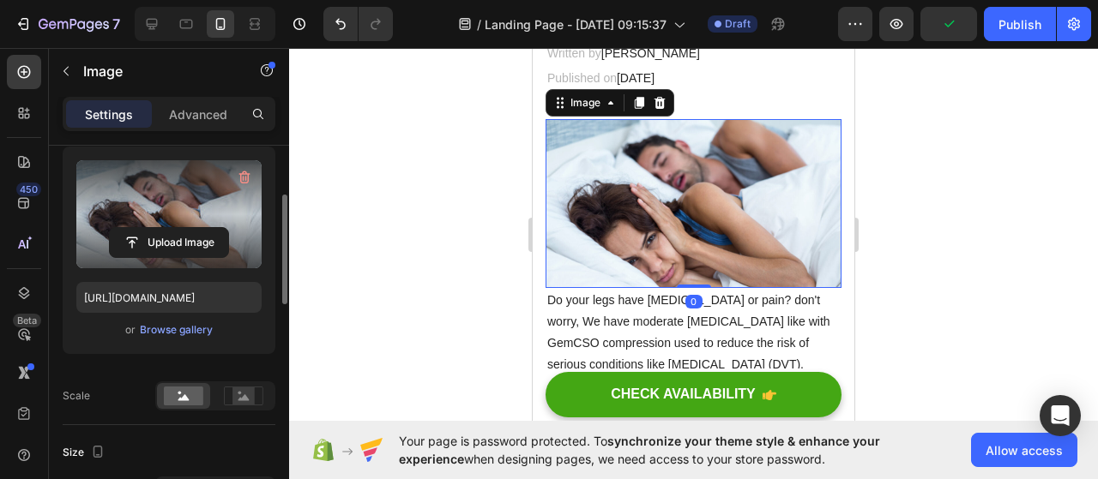
drag, startPoint x: 678, startPoint y: 304, endPoint x: 674, endPoint y: 274, distance: 30.3
click at [674, 274] on div "Image 0" at bounding box center [693, 203] width 296 height 169
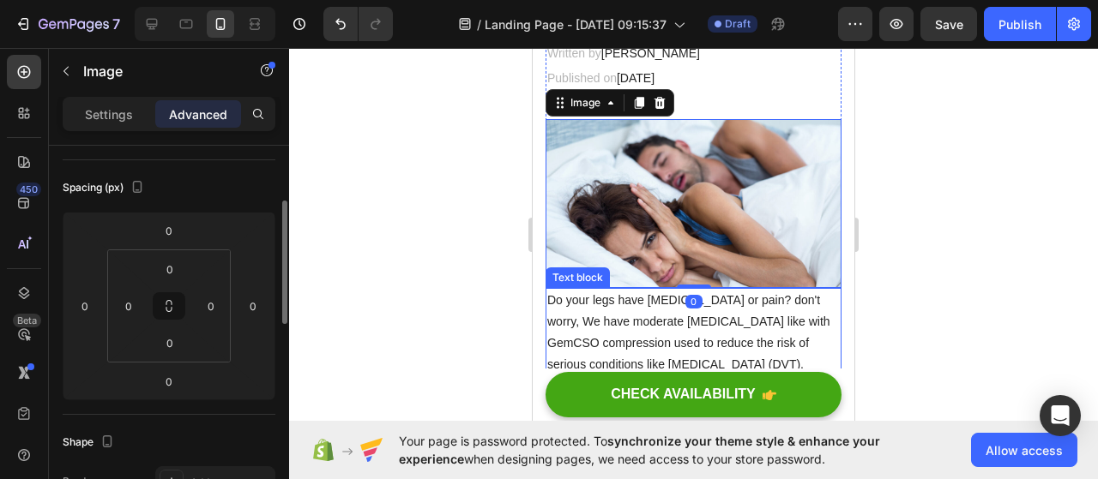
drag, startPoint x: 682, startPoint y: 274, endPoint x: 639, endPoint y: 334, distance: 73.1
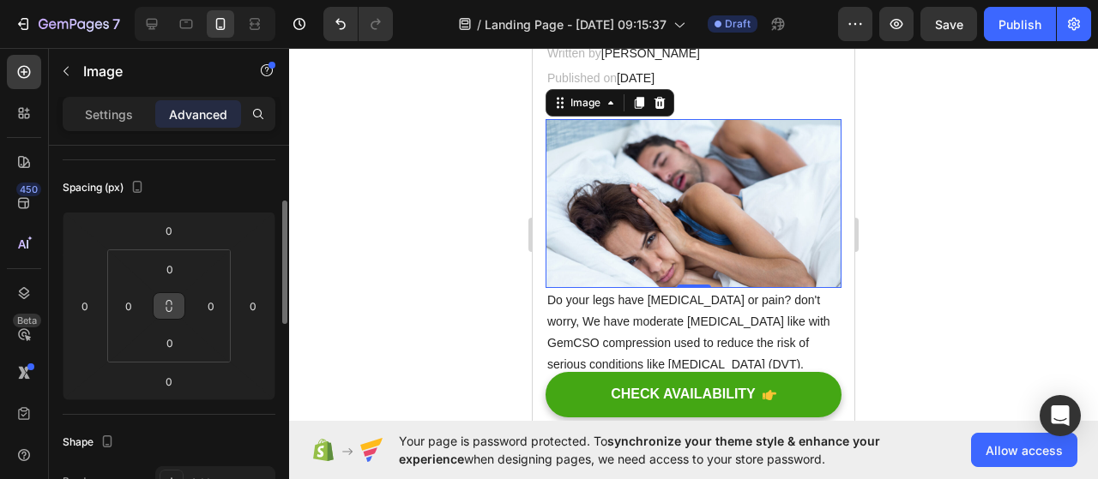
click at [166, 299] on icon at bounding box center [169, 306] width 14 height 14
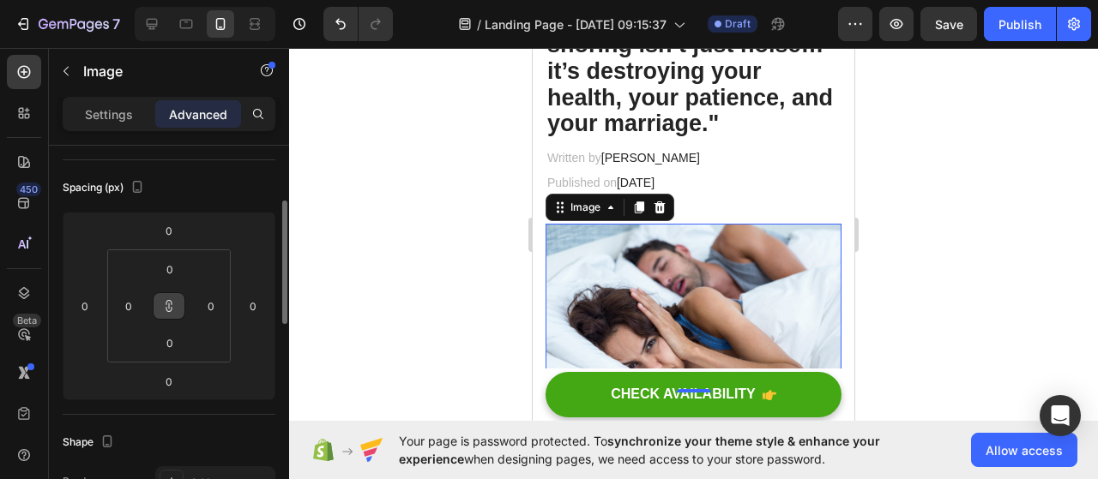
scroll to position [278, 0]
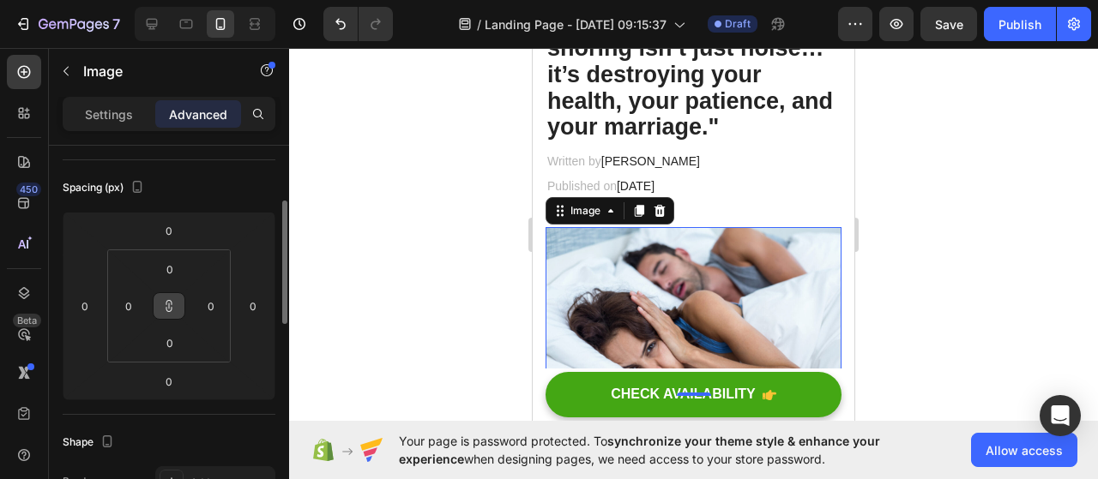
click at [816, 190] on div "Written by [PERSON_NAME] Text block Published on [DATE] Text block Row" at bounding box center [693, 174] width 296 height 50
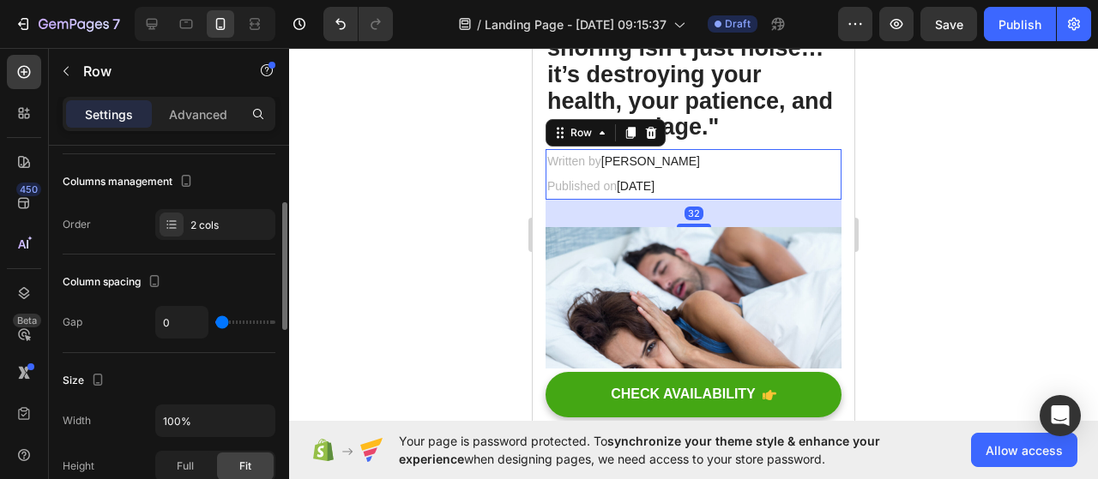
scroll to position [0, 0]
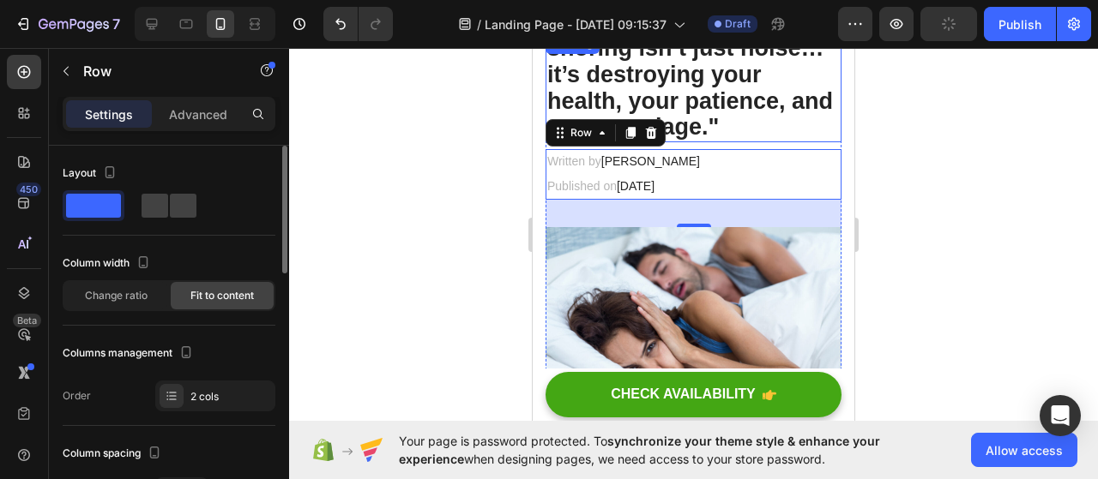
click at [797, 135] on p "⁠⁠⁠⁠⁠⁠⁠ snoring isn’t just noise… it’s destroying your health, your patience, a…" at bounding box center [693, 87] width 292 height 105
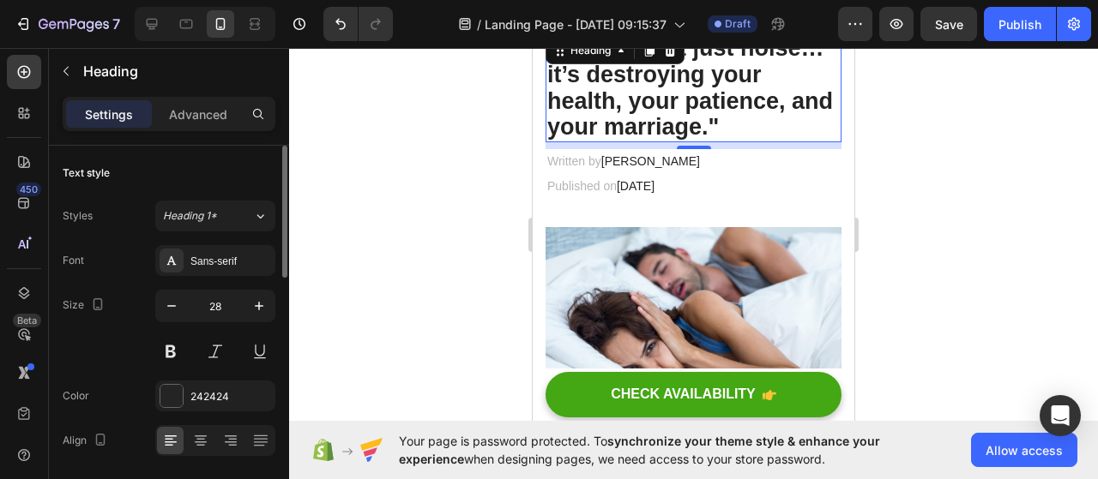
click at [136, 21] on div at bounding box center [205, 24] width 141 height 34
click at [153, 23] on icon at bounding box center [152, 24] width 11 height 11
type input "33"
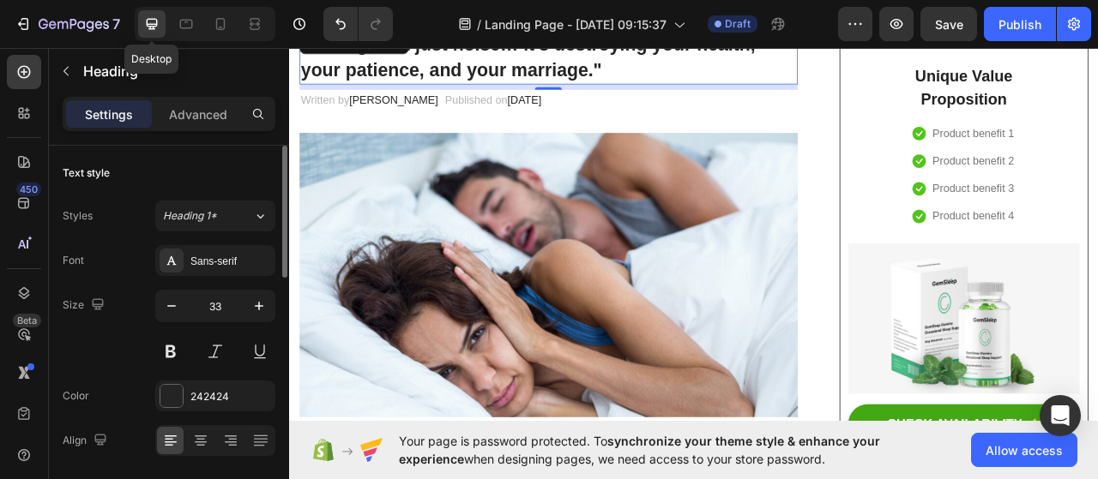
scroll to position [202, 0]
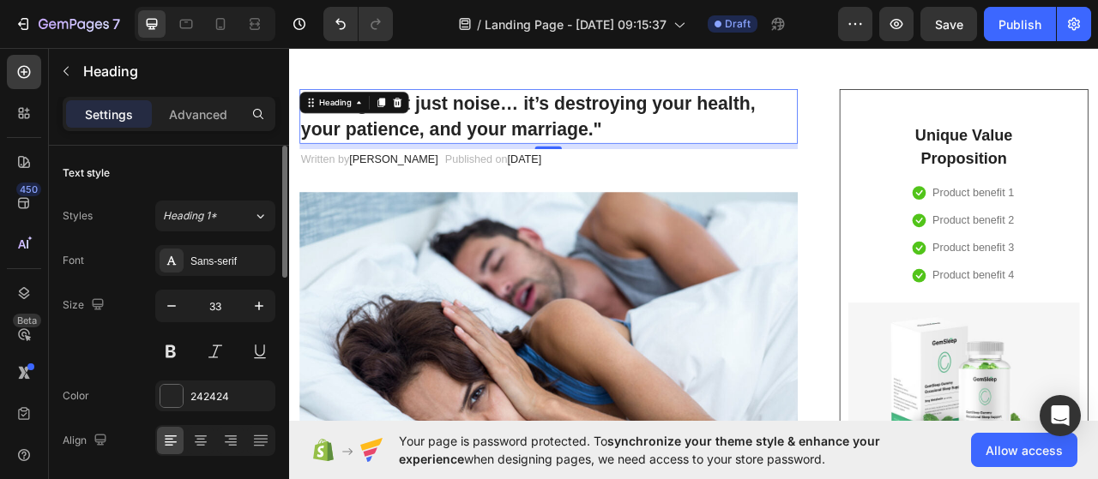
drag, startPoint x: 617, startPoint y: 171, endPoint x: 616, endPoint y: 161, distance: 9.6
click at [616, 161] on div "⁠⁠⁠⁠⁠⁠⁠ snoring isn’t just noise… it’s destroying your health, your patience, a…" at bounding box center [619, 136] width 634 height 69
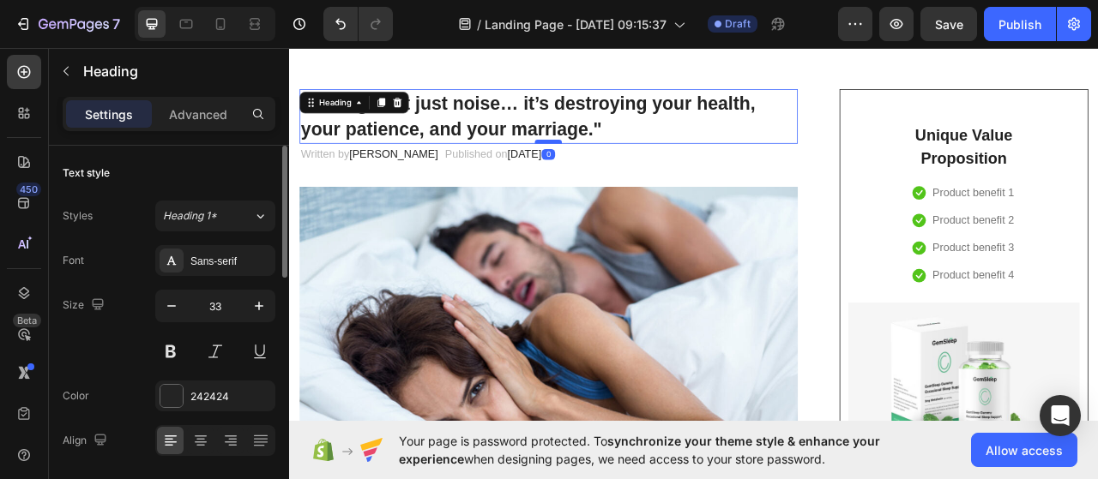
drag, startPoint x: 616, startPoint y: 176, endPoint x: 614, endPoint y: 166, distance: 9.6
click at [614, 166] on div at bounding box center [618, 168] width 34 height 5
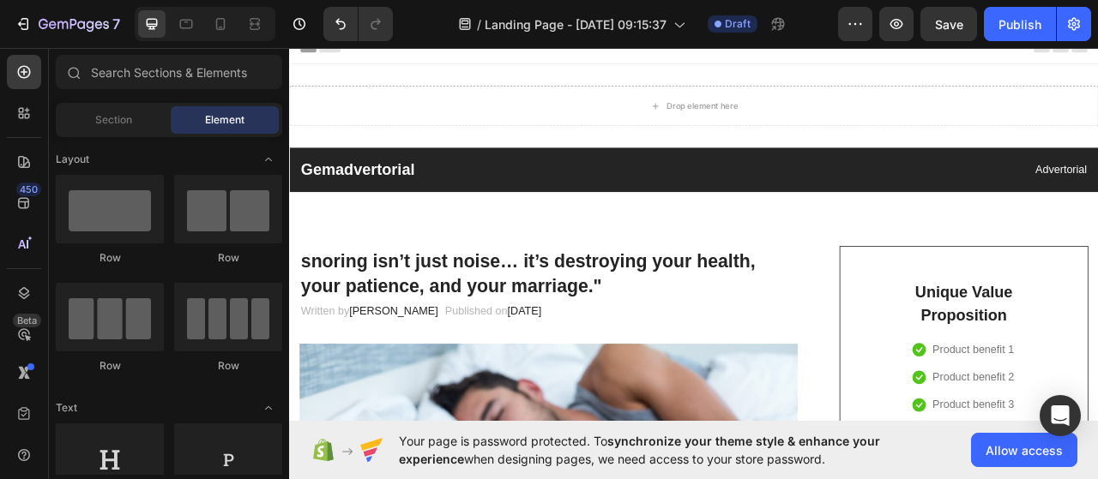
scroll to position [0, 0]
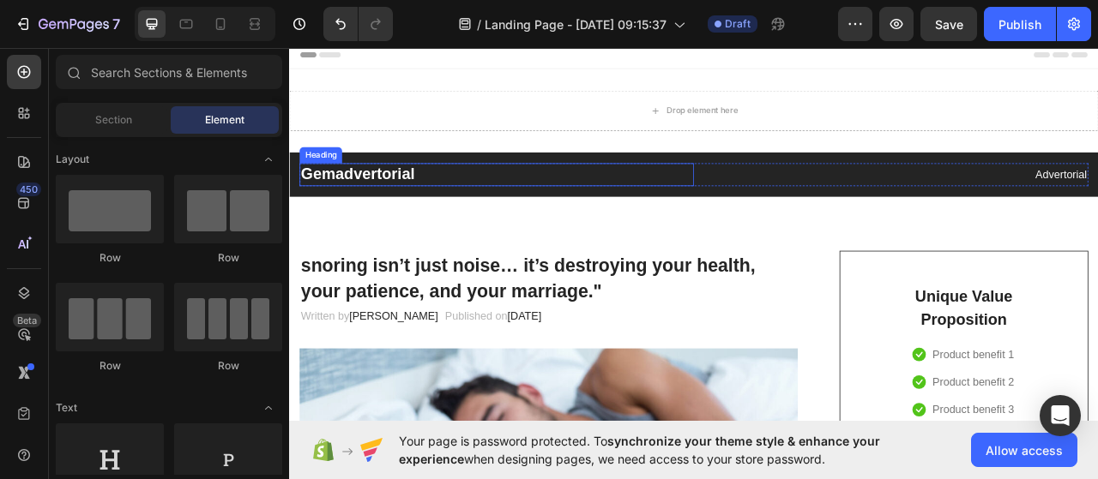
click at [411, 205] on p "Gemadvertorial" at bounding box center [553, 211] width 498 height 26
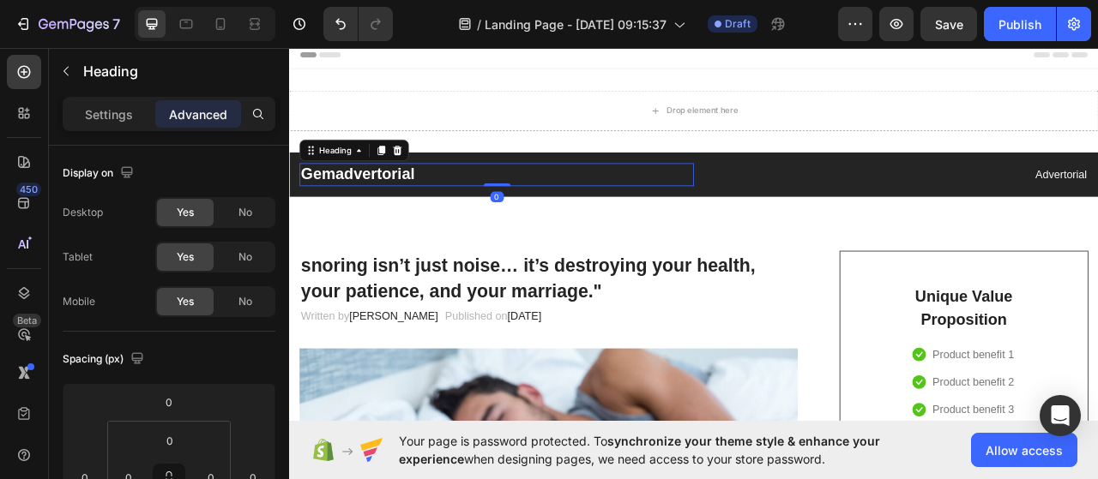
click at [445, 206] on p "Gemadvertorial" at bounding box center [553, 211] width 498 height 26
click at [445, 206] on h2 "Gemadvertorial" at bounding box center [553, 210] width 502 height 29
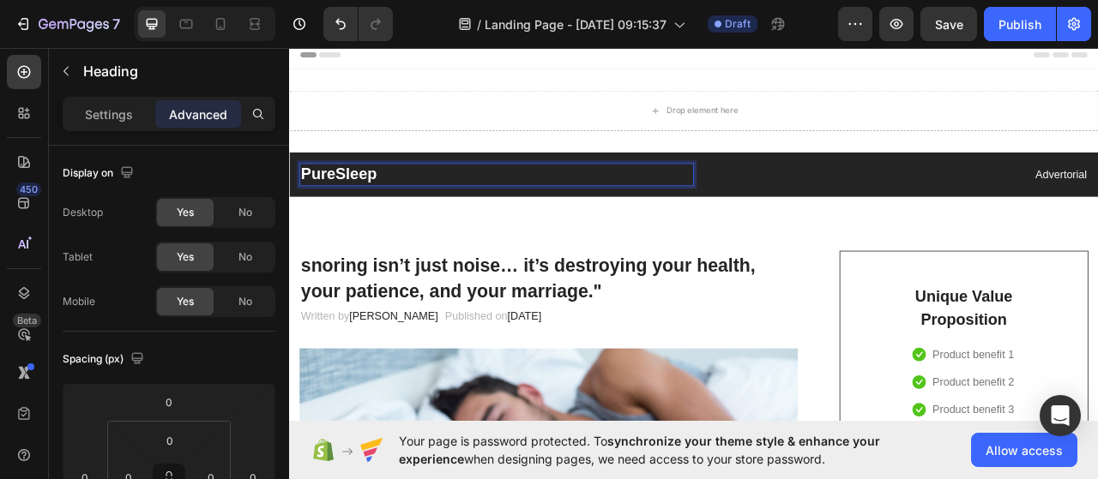
click at [388, 206] on p "PureSleep" at bounding box center [553, 211] width 498 height 26
click at [392, 208] on p "PureSleep" at bounding box center [553, 211] width 498 height 26
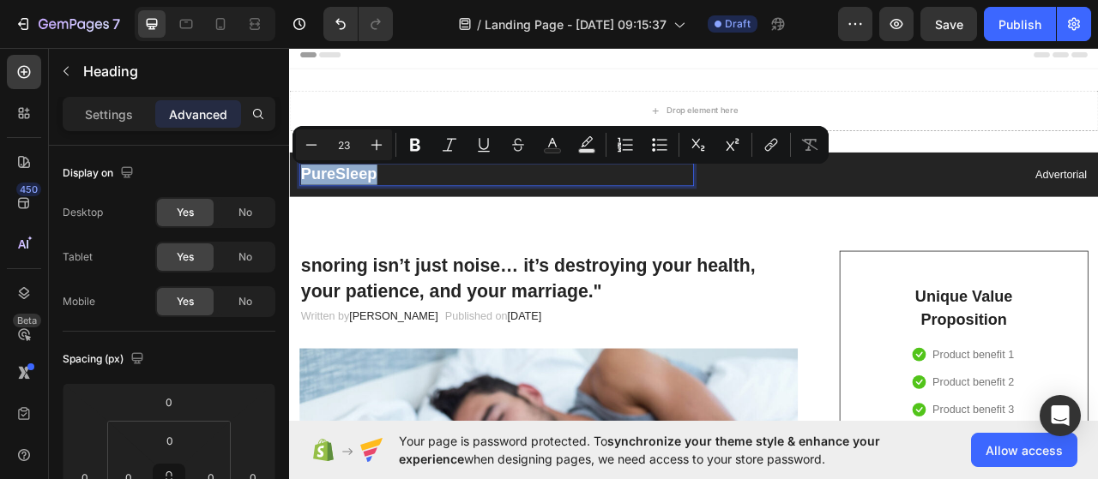
click at [392, 208] on p "PureSleep" at bounding box center [553, 211] width 498 height 26
click at [373, 147] on icon "Editor contextual toolbar" at bounding box center [376, 144] width 17 height 17
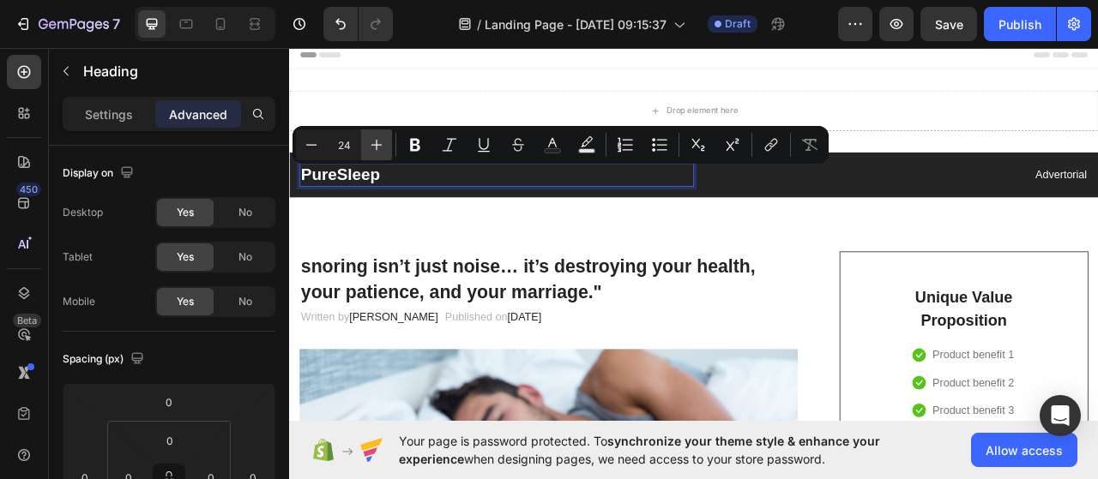
click at [373, 147] on icon "Editor contextual toolbar" at bounding box center [376, 144] width 17 height 17
type input "26"
click at [437, 211] on p "PureSleep" at bounding box center [553, 211] width 498 height 27
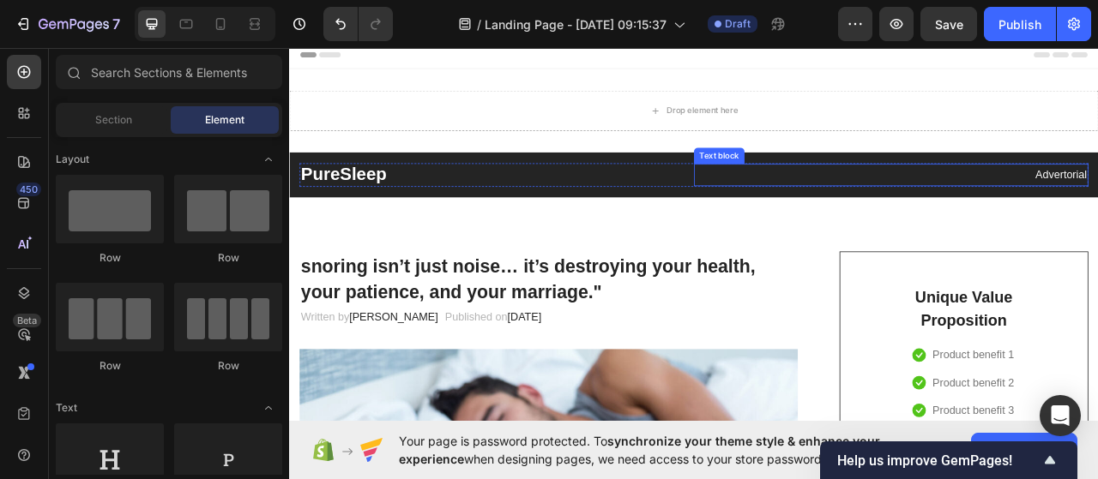
click at [1015, 207] on p "Advertorial" at bounding box center [1054, 211] width 498 height 25
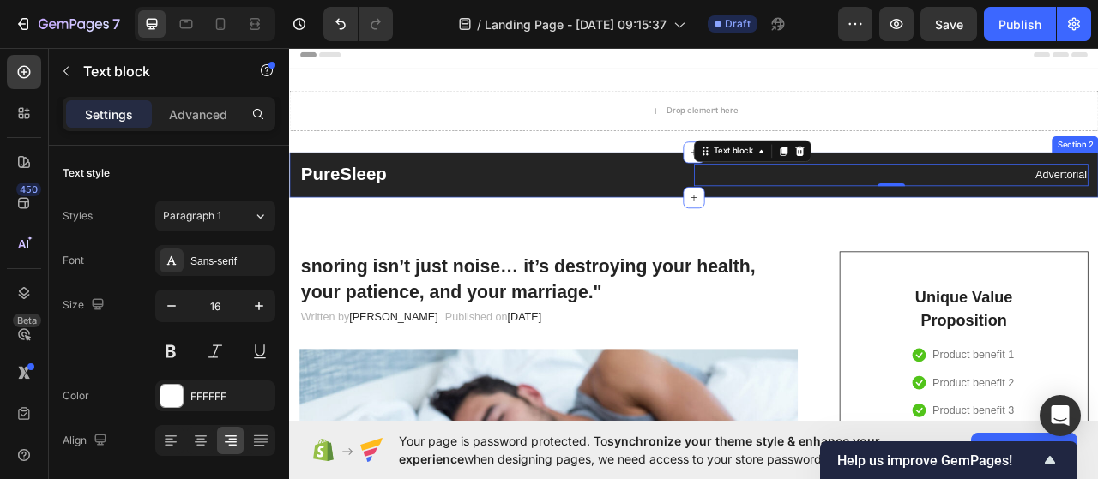
click at [769, 188] on div "PureSleep Heading Advertorial Text block 0 Row Section 2" at bounding box center [803, 211] width 1029 height 57
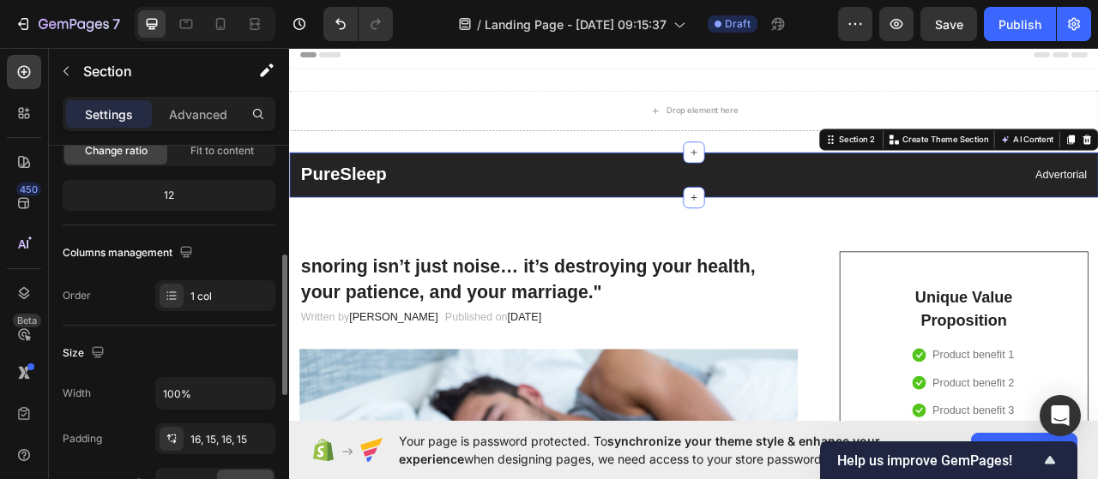
scroll to position [247, 0]
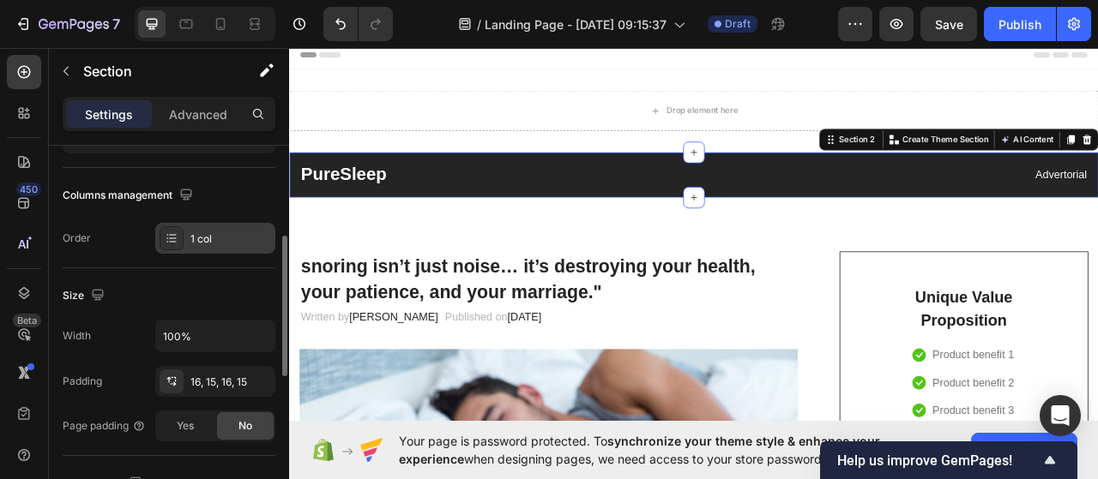
click at [178, 229] on div at bounding box center [172, 238] width 24 height 24
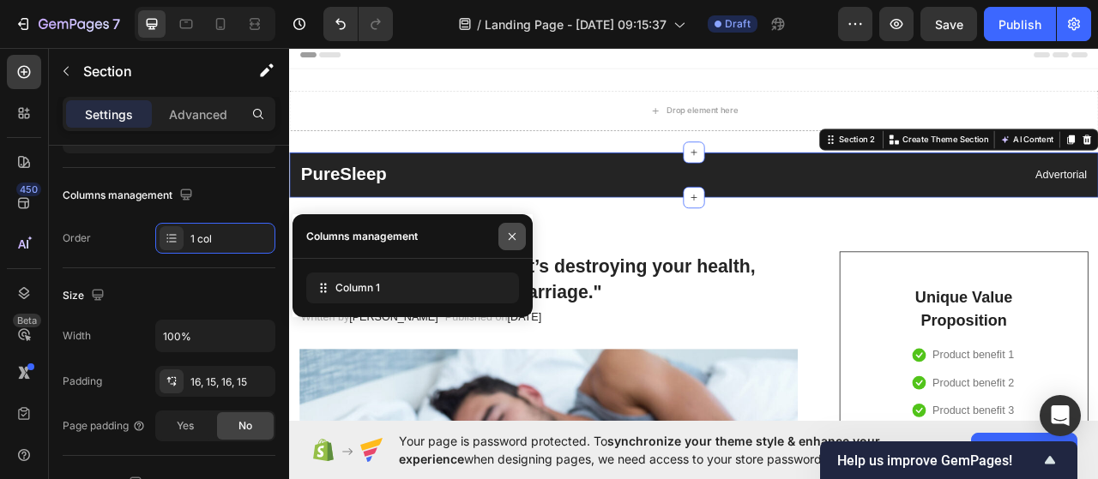
click at [513, 230] on icon "button" at bounding box center [512, 237] width 14 height 14
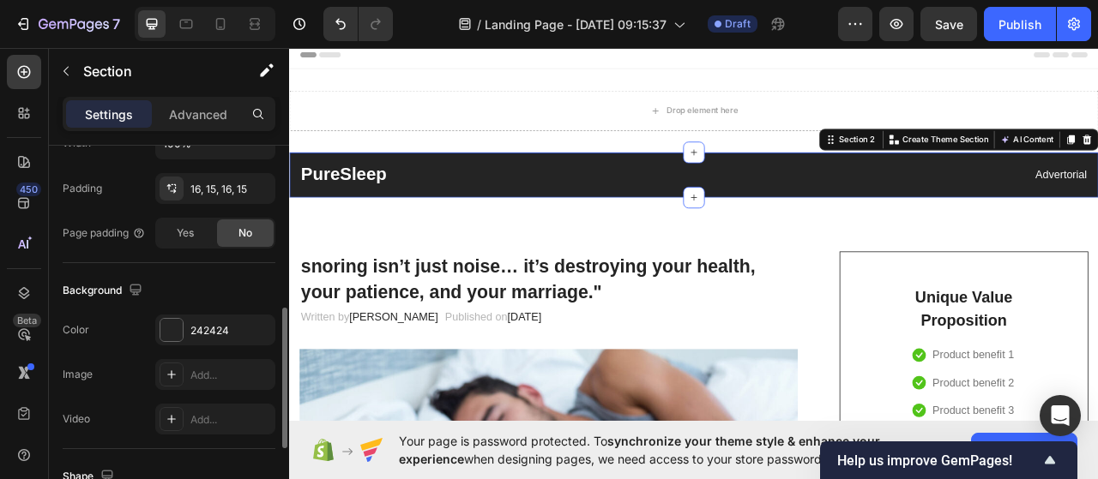
scroll to position [442, 0]
click at [169, 332] on div at bounding box center [171, 328] width 22 height 22
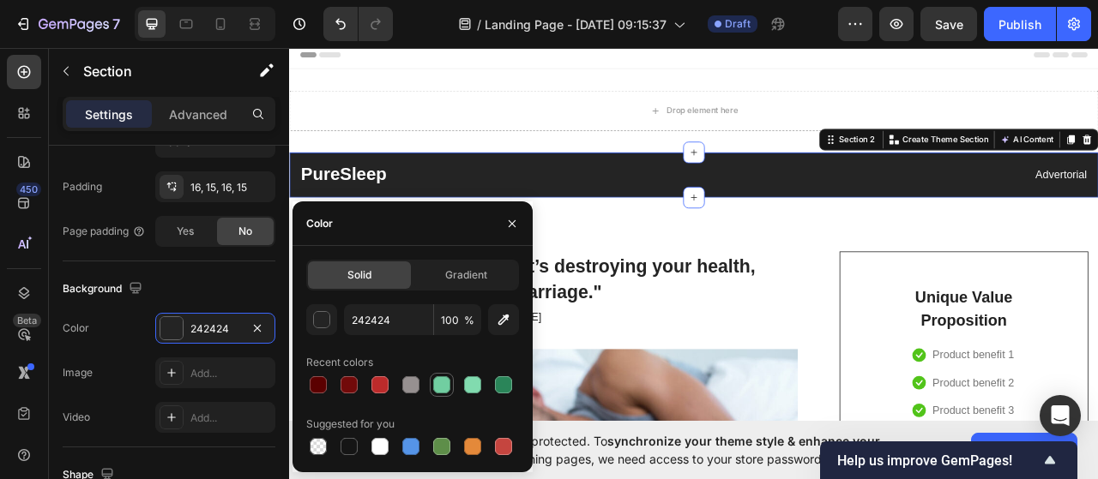
click at [448, 382] on div at bounding box center [441, 384] width 17 height 17
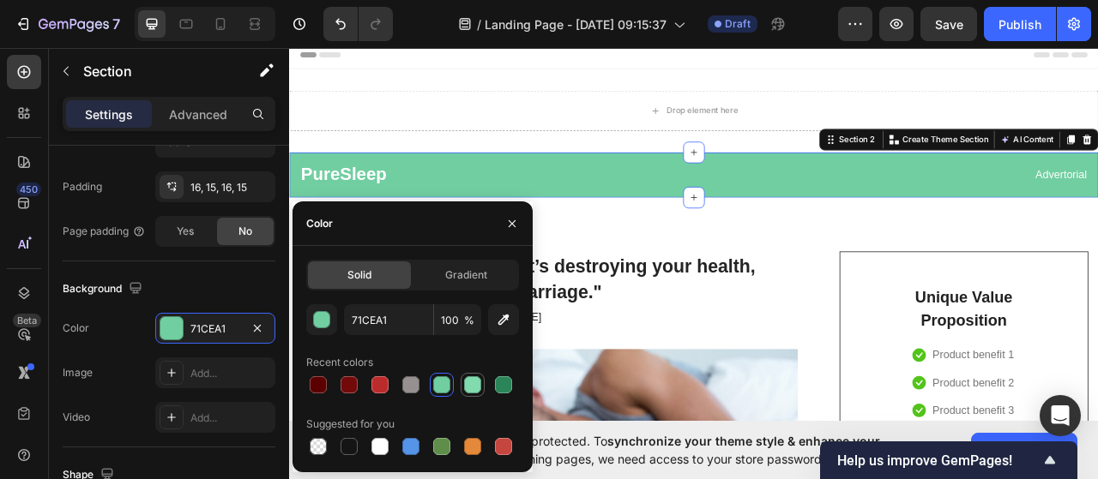
click at [467, 385] on div at bounding box center [472, 384] width 17 height 17
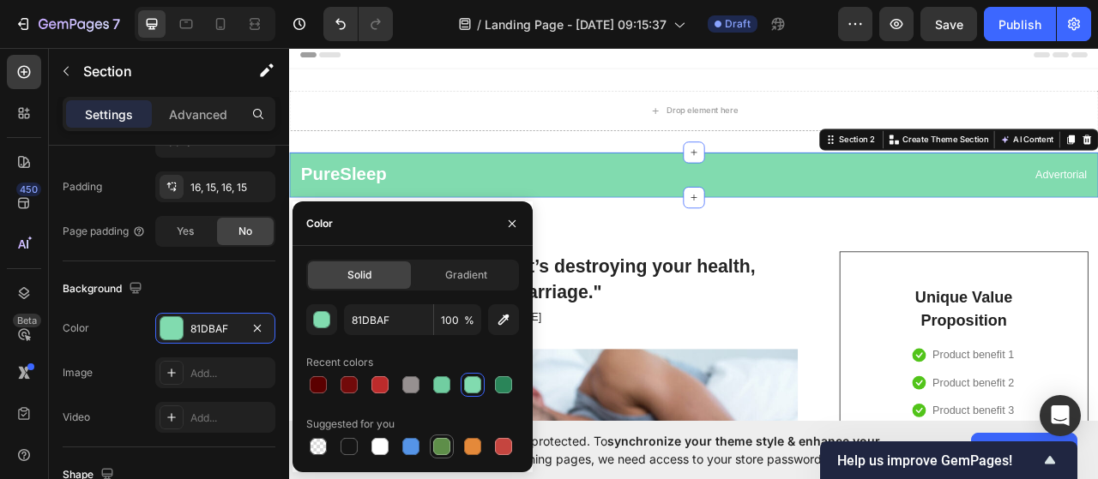
click at [436, 443] on div at bounding box center [441, 446] width 17 height 17
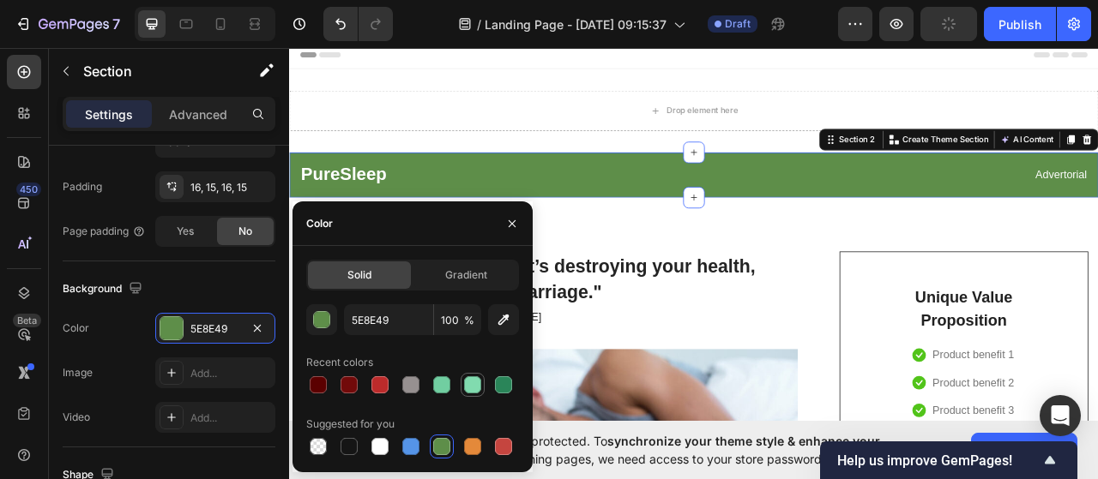
click at [466, 382] on div at bounding box center [472, 384] width 17 height 17
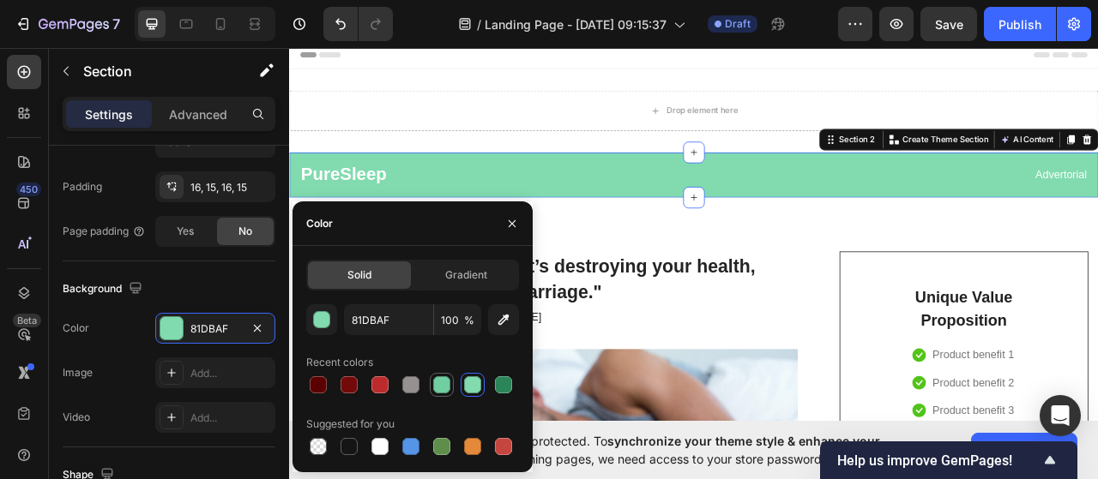
click at [449, 379] on div at bounding box center [441, 384] width 17 height 17
type input "71CEA1"
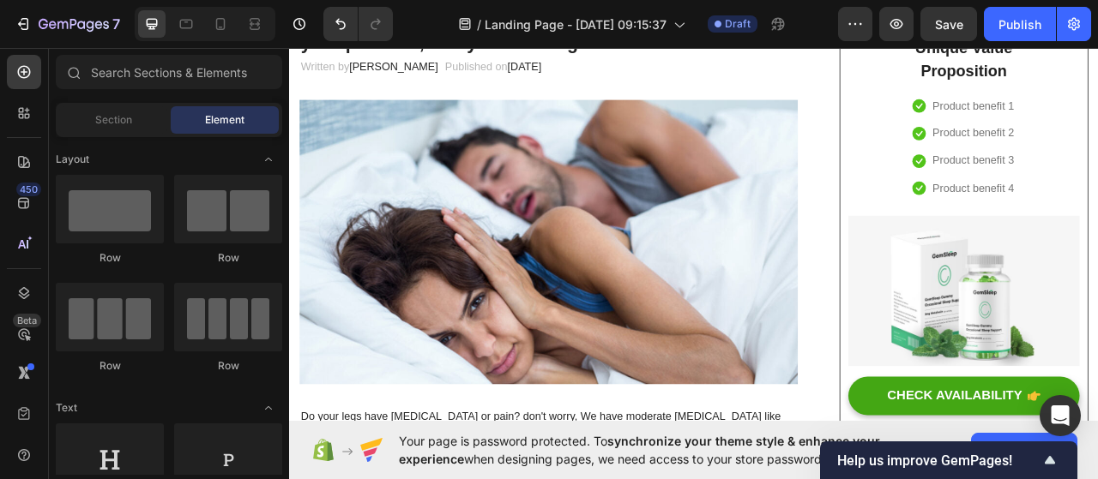
scroll to position [0, 0]
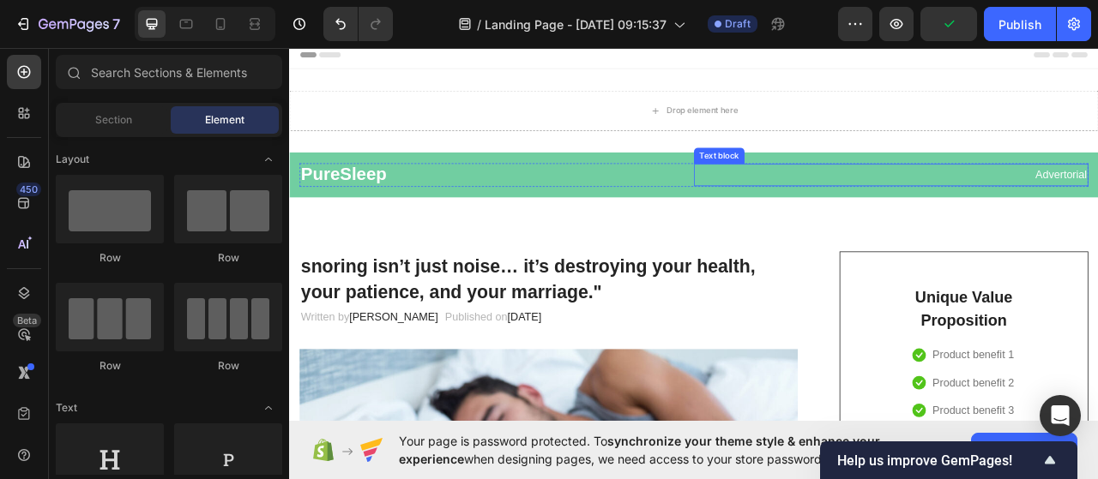
click at [1097, 209] on p "Advertorial" at bounding box center [1054, 211] width 498 height 25
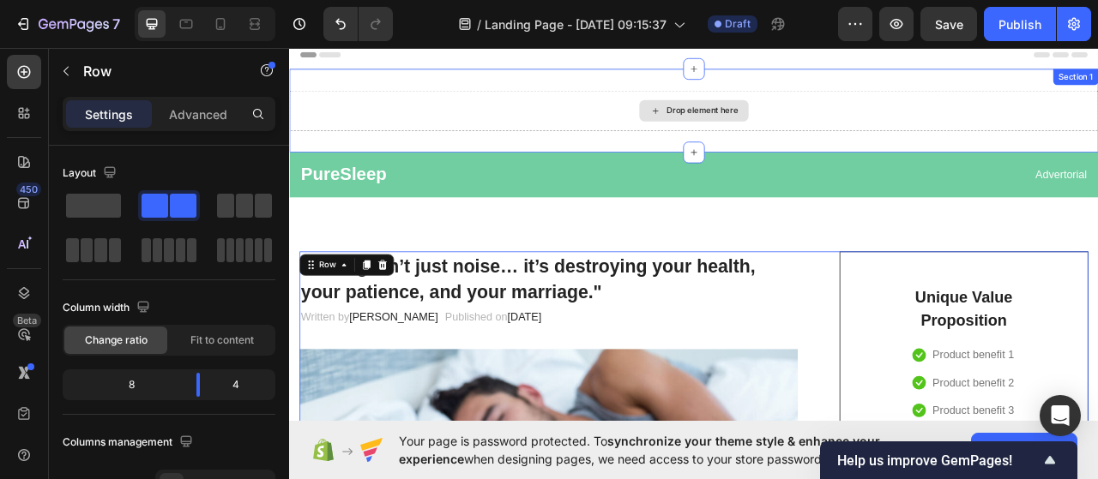
click at [394, 135] on div "Drop element here" at bounding box center [803, 129] width 1029 height 51
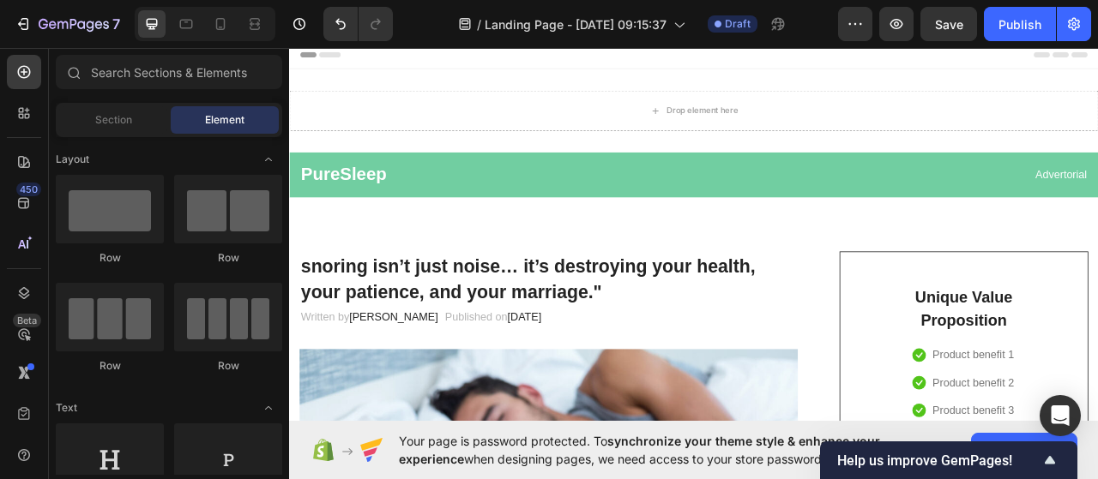
scroll to position [60, 0]
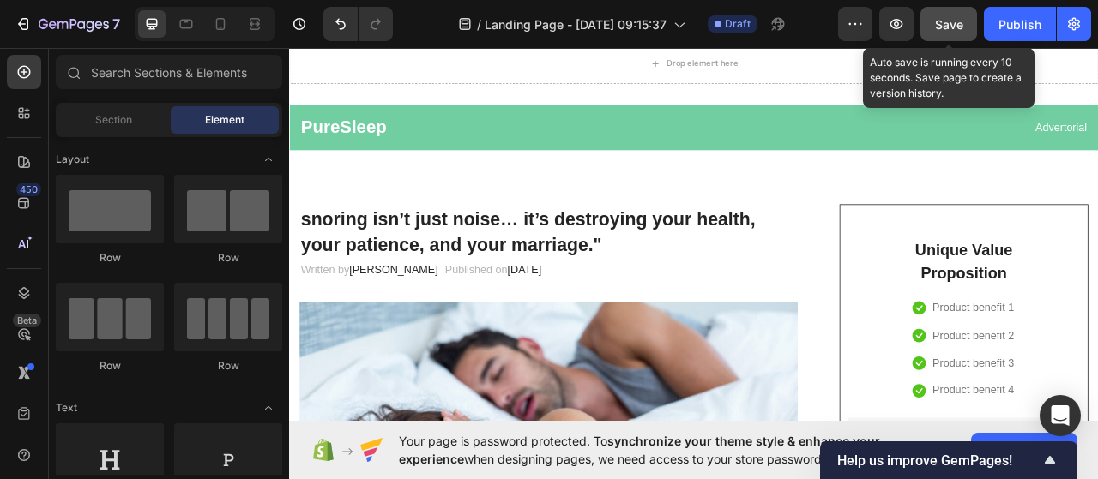
click at [930, 18] on button "Save" at bounding box center [948, 24] width 57 height 34
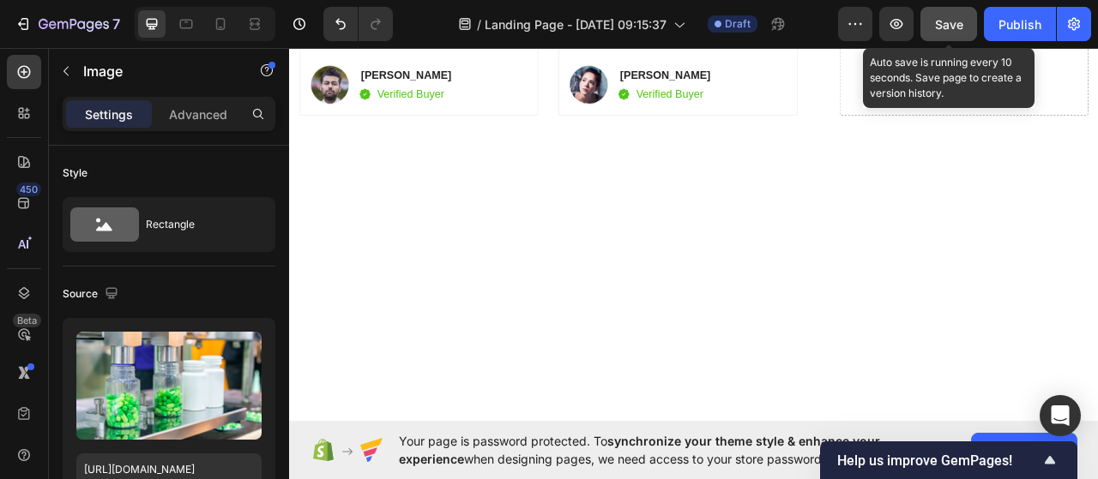
scroll to position [6728, 0]
